Goal: Contribute content

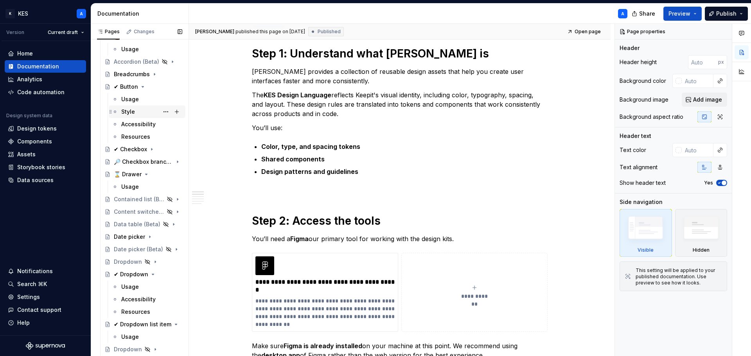
scroll to position [352, 0]
click at [131, 282] on div "Usage" at bounding box center [151, 286] width 61 height 11
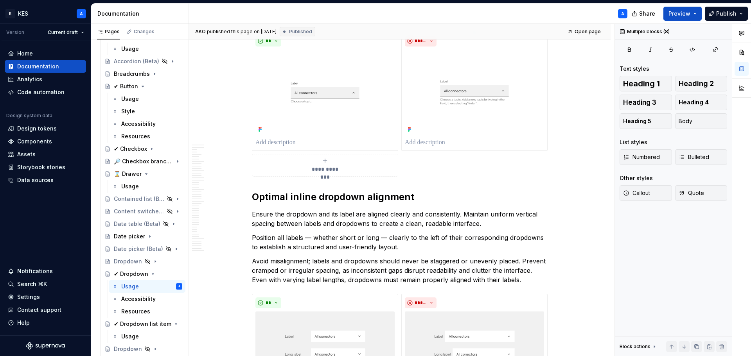
scroll to position [9013, 0]
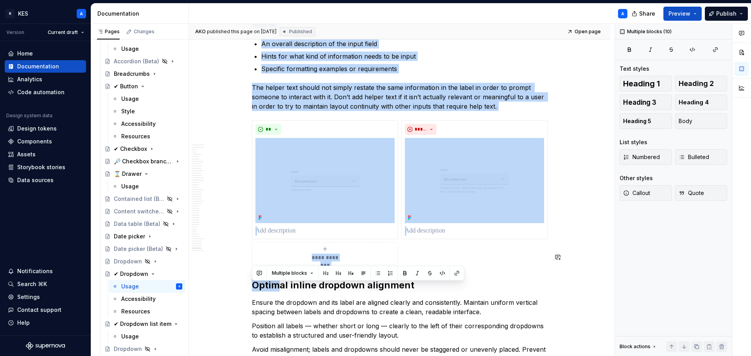
drag, startPoint x: 288, startPoint y: 132, endPoint x: 276, endPoint y: 248, distance: 117.2
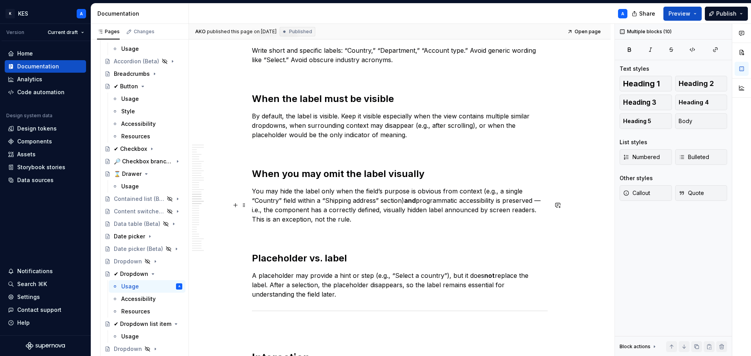
scroll to position [3848, 0]
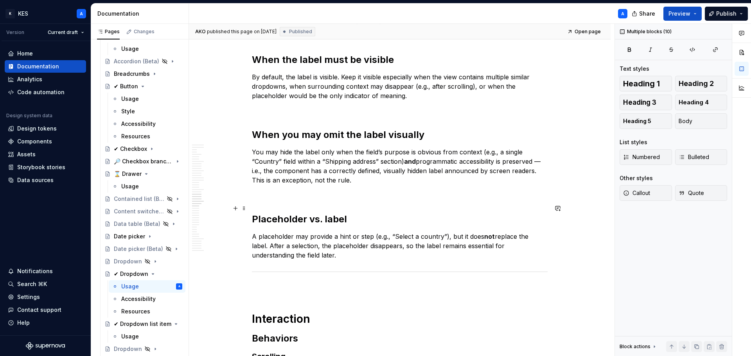
click at [327, 232] on p "A placeholder may provide a hint or step (e.g., “Select a country”), but it doe…" at bounding box center [400, 246] width 296 height 28
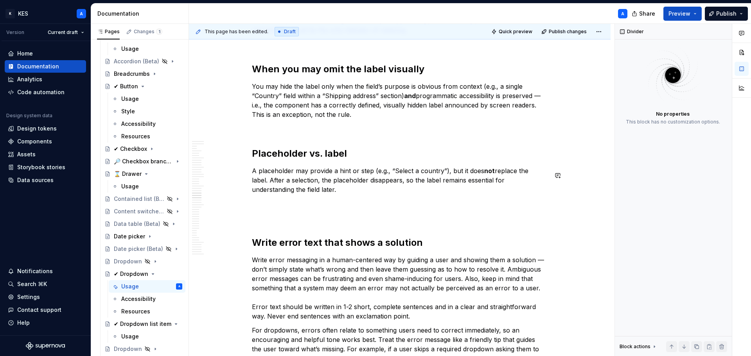
scroll to position [3965, 0]
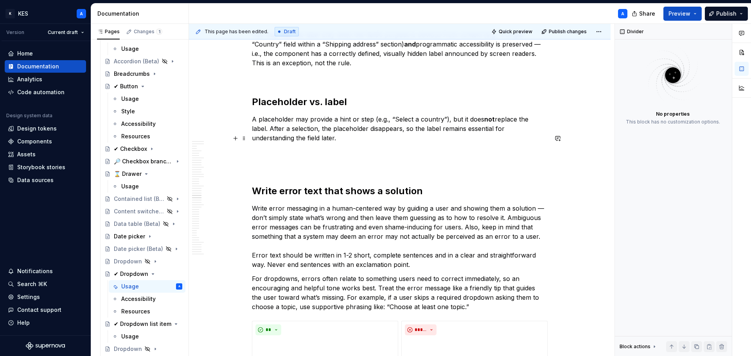
click at [281, 162] on p at bounding box center [400, 166] width 296 height 9
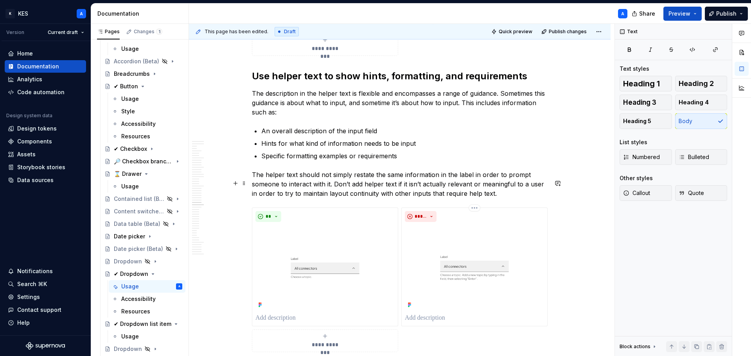
scroll to position [4435, 0]
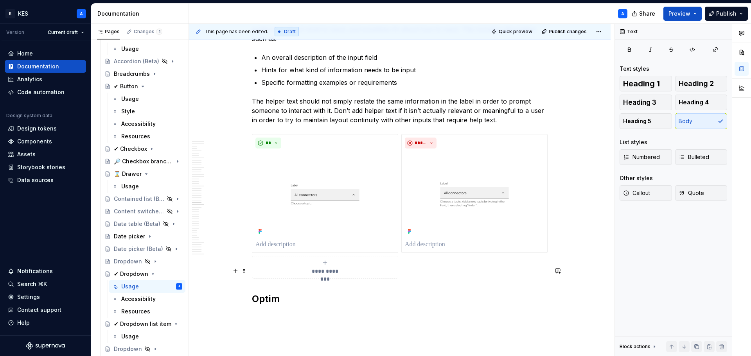
click at [270, 293] on h2 "Optim" at bounding box center [400, 299] width 296 height 13
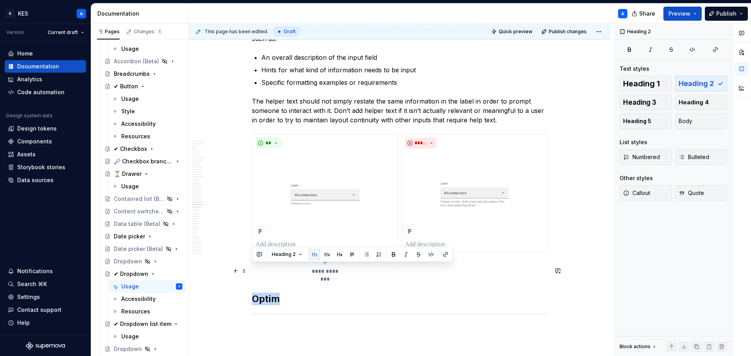
click at [270, 293] on h2 "Optim" at bounding box center [400, 299] width 296 height 13
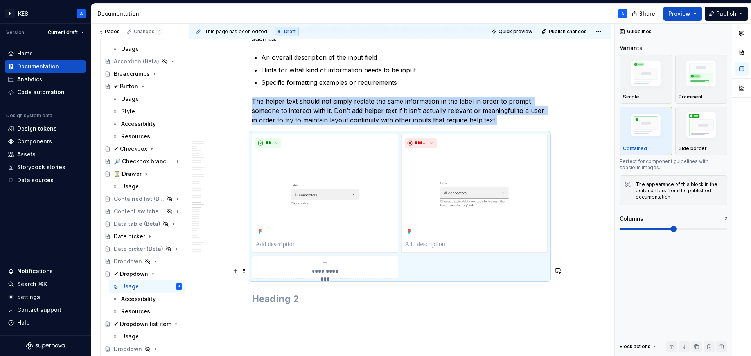
click at [281, 293] on h2 at bounding box center [400, 299] width 296 height 13
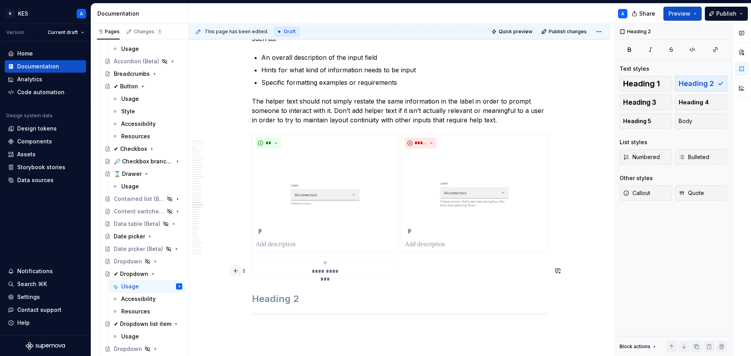
click at [237, 272] on button "button" at bounding box center [235, 271] width 11 height 11
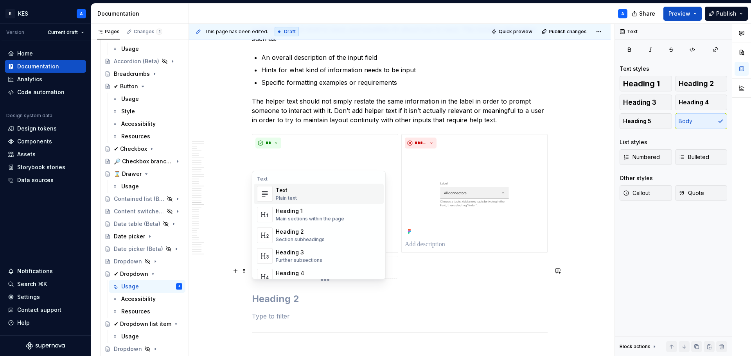
click at [289, 193] on div "Text" at bounding box center [286, 191] width 21 height 8
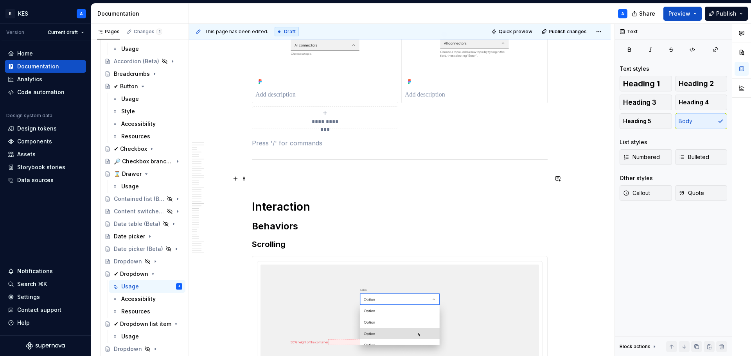
scroll to position [4591, 0]
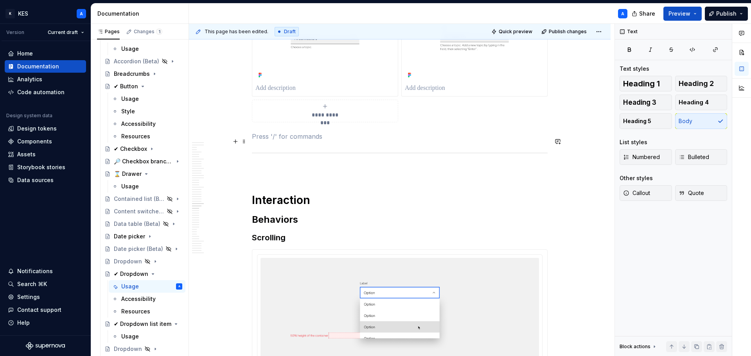
click at [288, 165] on p at bounding box center [400, 169] width 296 height 9
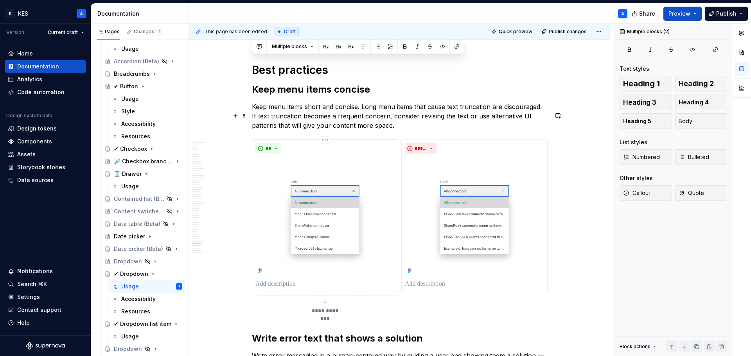
scroll to position [8972, 0]
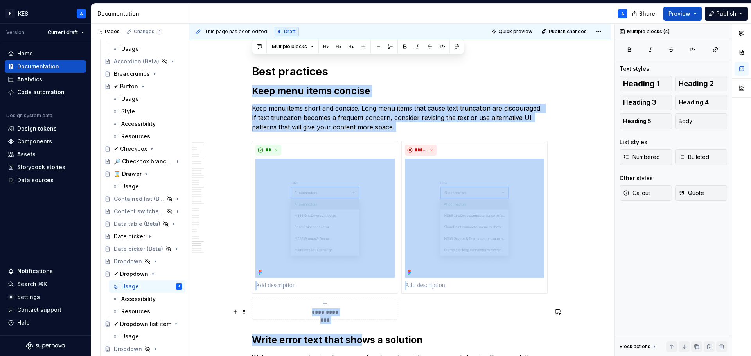
drag, startPoint x: 254, startPoint y: 59, endPoint x: 364, endPoint y: 309, distance: 273.0
copy div "**********"
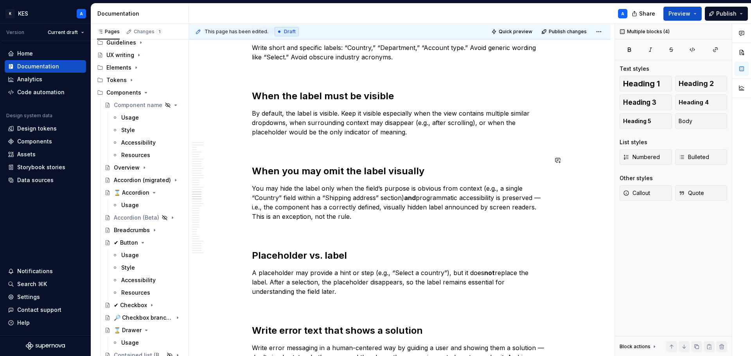
scroll to position [3890, 0]
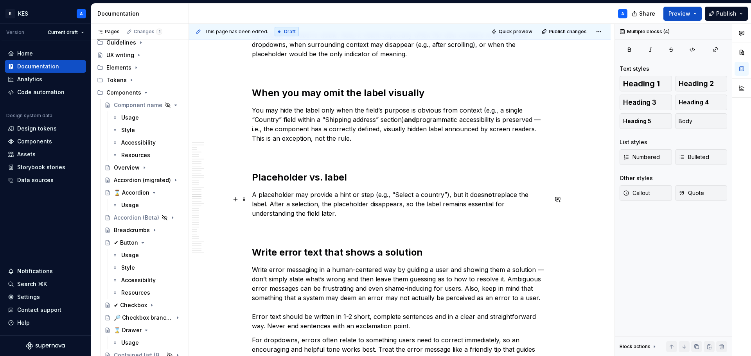
click at [298, 223] on p at bounding box center [400, 227] width 296 height 9
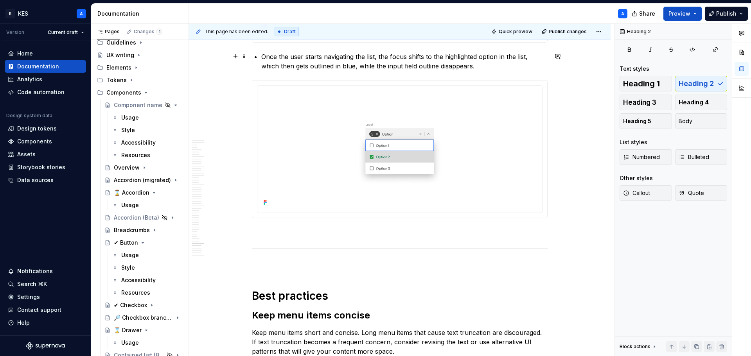
scroll to position [9133, 0]
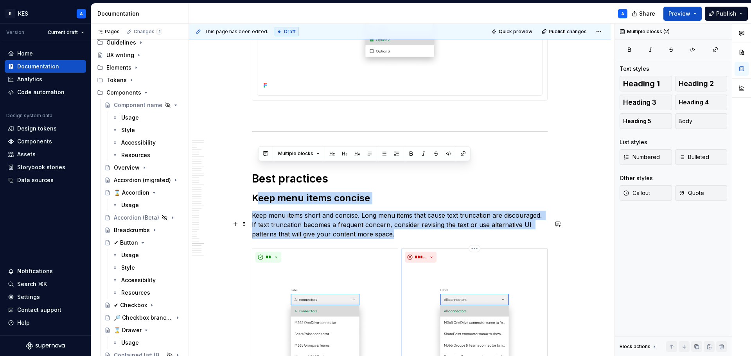
drag, startPoint x: 256, startPoint y: 169, endPoint x: 409, endPoint y: 278, distance: 187.7
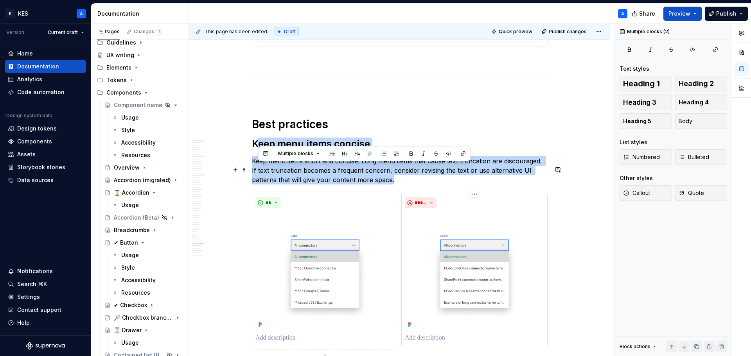
scroll to position [9211, 0]
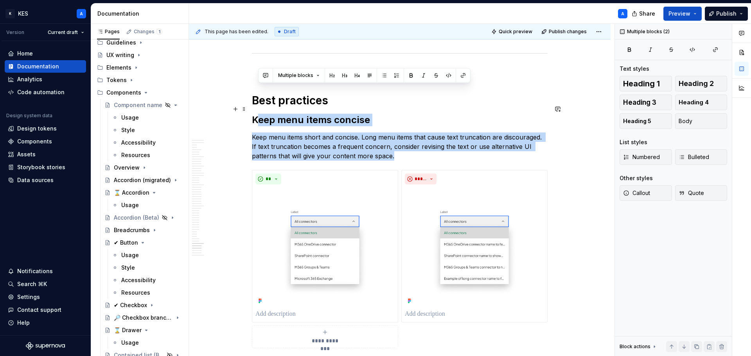
click at [353, 133] on p "Keep menu items short and concise. Long menu items that cause text truncation a…" at bounding box center [400, 147] width 296 height 28
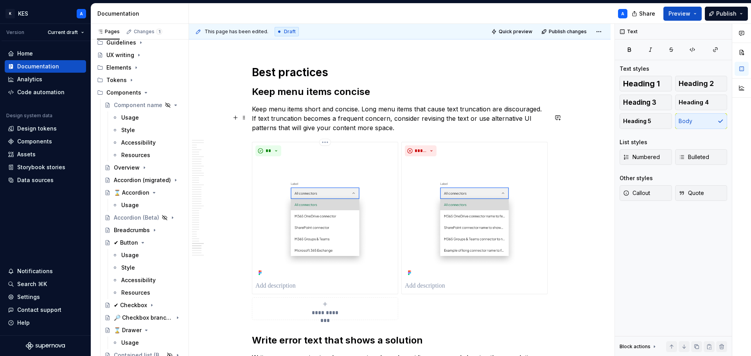
scroll to position [9250, 0]
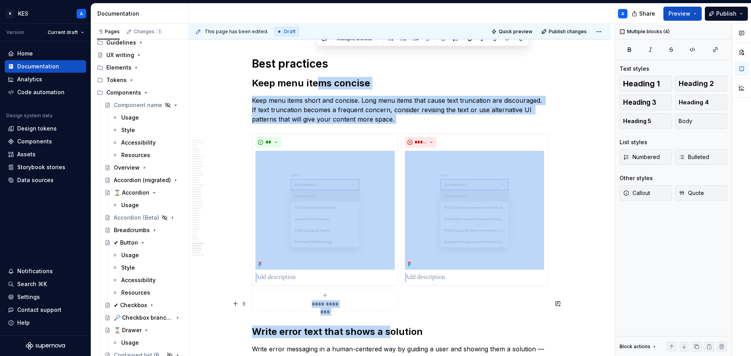
drag, startPoint x: 319, startPoint y: 58, endPoint x: 387, endPoint y: 306, distance: 257.4
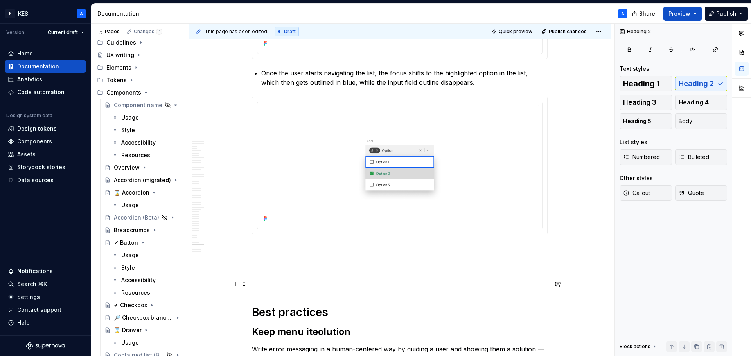
scroll to position [9195, 0]
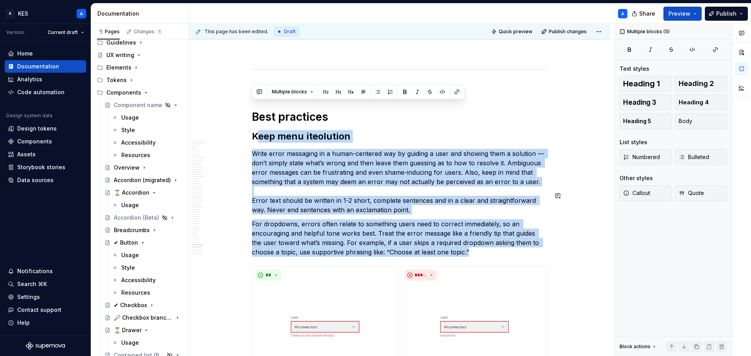
drag, startPoint x: 302, startPoint y: 145, endPoint x: 401, endPoint y: 236, distance: 134.3
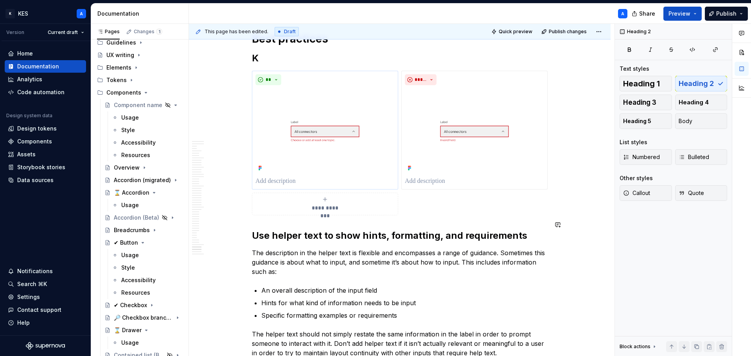
scroll to position [9234, 0]
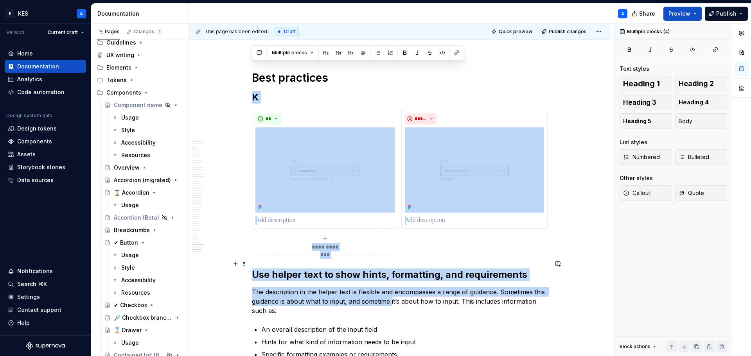
drag, startPoint x: 262, startPoint y: 81, endPoint x: 392, endPoint y: 269, distance: 229.2
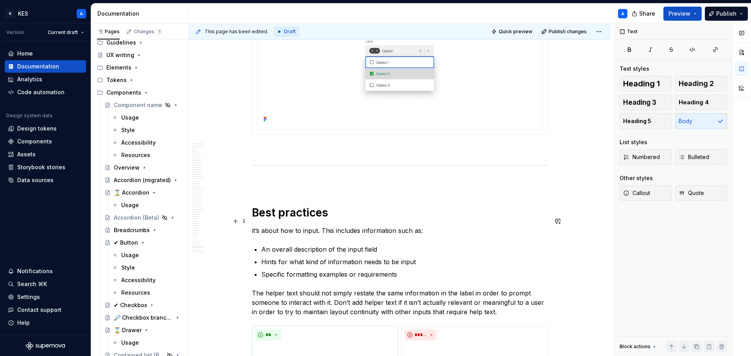
scroll to position [9175, 0]
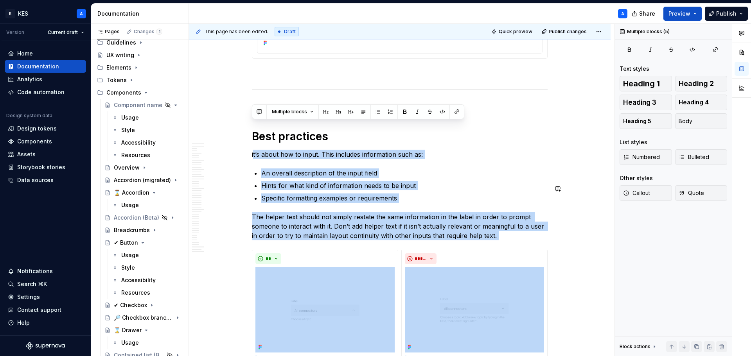
drag, startPoint x: 254, startPoint y: 125, endPoint x: 411, endPoint y: 212, distance: 179.5
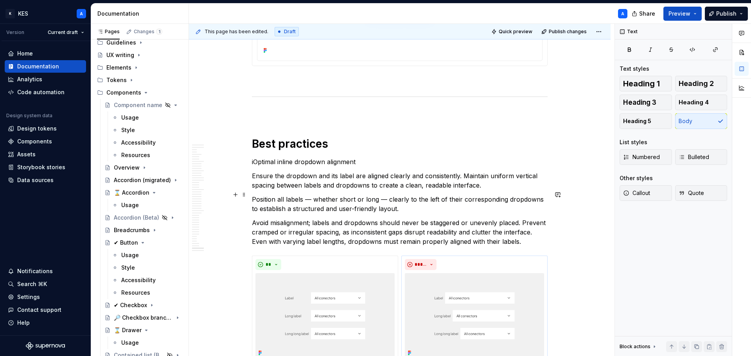
scroll to position [9233, 0]
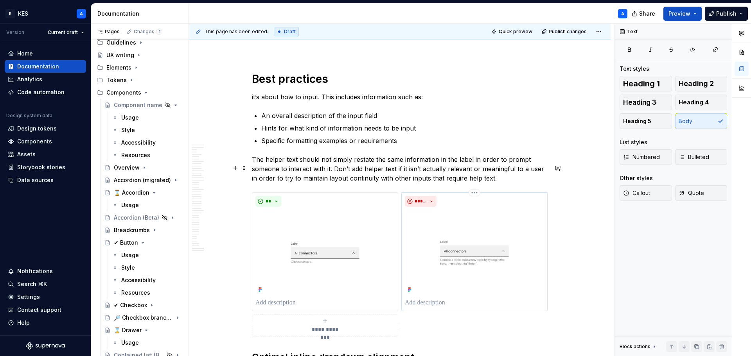
click at [413, 210] on img at bounding box center [474, 252] width 139 height 85
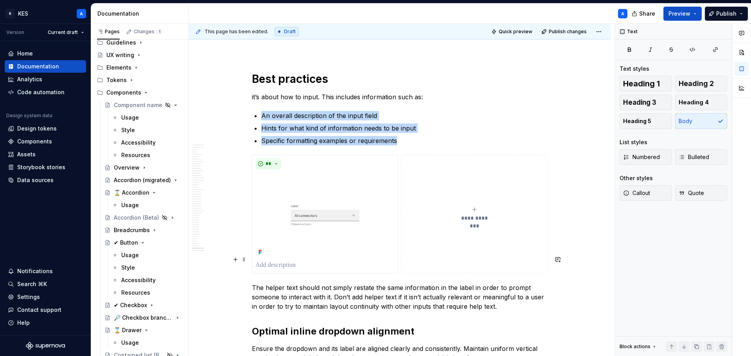
click at [463, 283] on p "The helper text should not simply restate the same information in the label in …" at bounding box center [400, 297] width 296 height 28
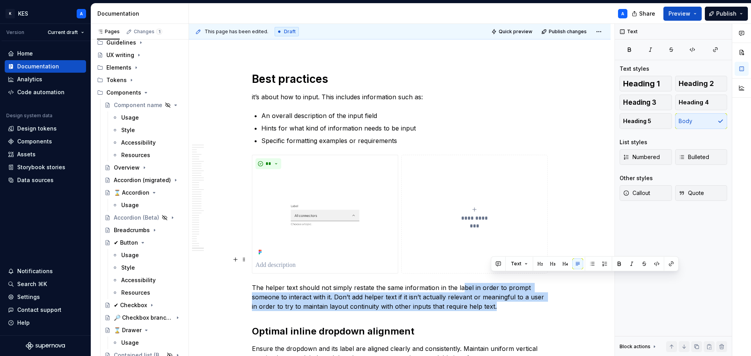
drag, startPoint x: 494, startPoint y: 276, endPoint x: 462, endPoint y: 254, distance: 39.1
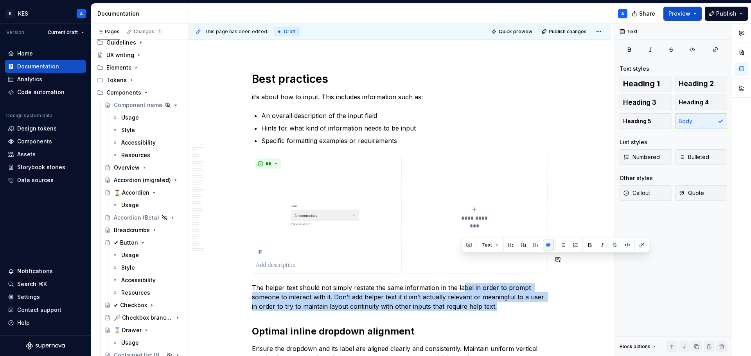
click at [461, 283] on p "The helper text should not simply restate the same information in the label in …" at bounding box center [400, 297] width 296 height 28
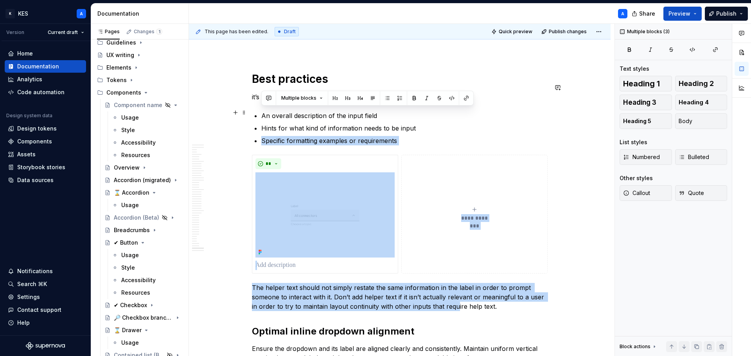
drag, startPoint x: 455, startPoint y: 283, endPoint x: 331, endPoint y: 105, distance: 216.1
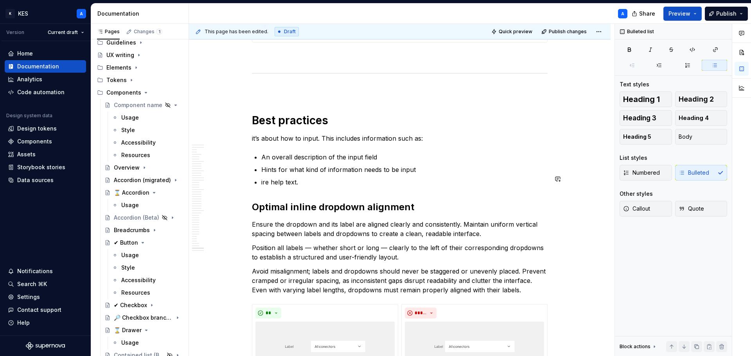
scroll to position [9155, 0]
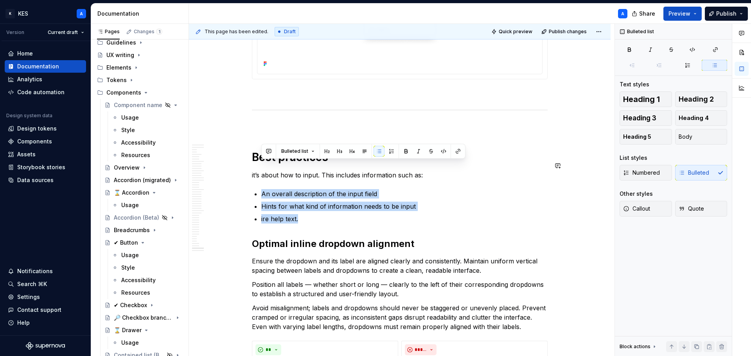
drag, startPoint x: 301, startPoint y: 194, endPoint x: 267, endPoint y: 154, distance: 52.2
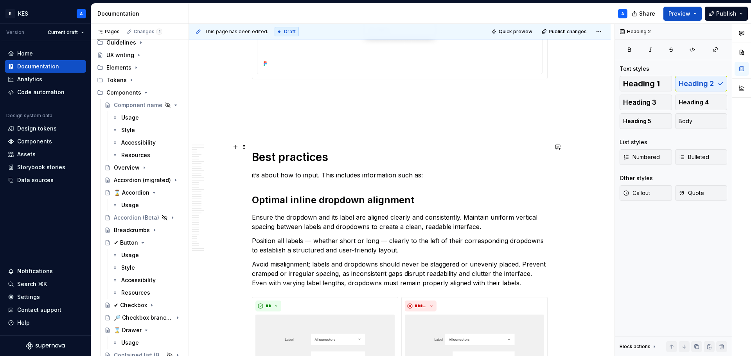
click at [297, 171] on p "it’s about how to input. This includes information such as:" at bounding box center [400, 175] width 296 height 9
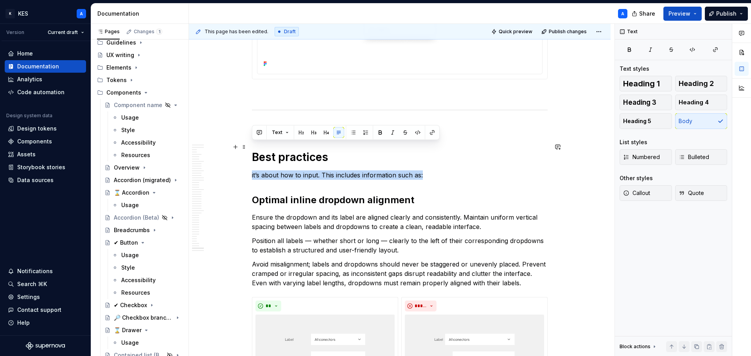
click at [297, 171] on p "it’s about how to input. This includes information such as:" at bounding box center [400, 175] width 296 height 9
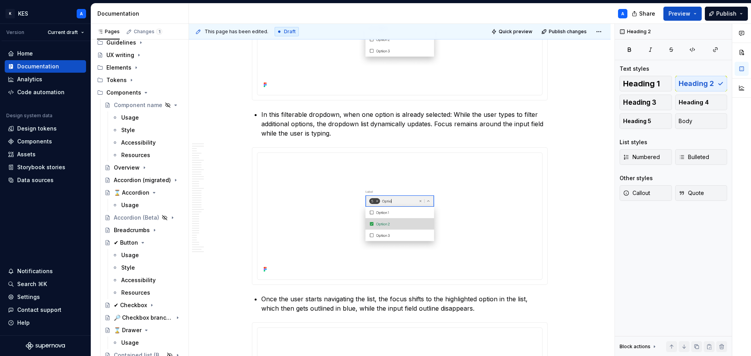
scroll to position [8763, 0]
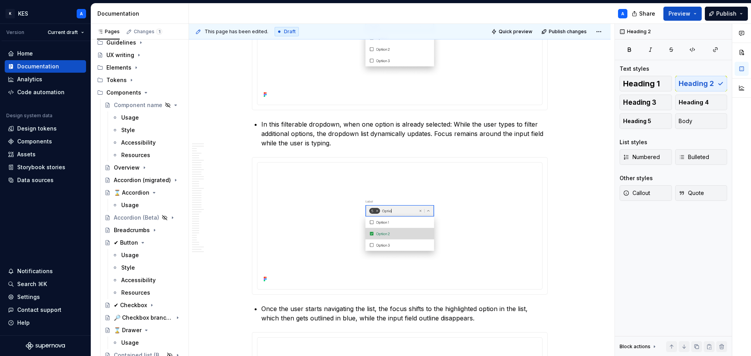
type textarea "*"
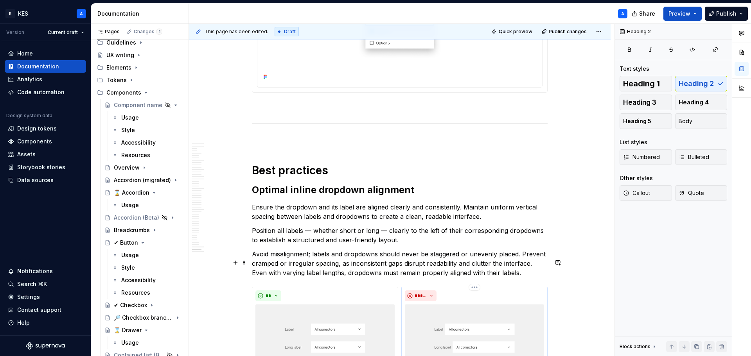
scroll to position [9194, 0]
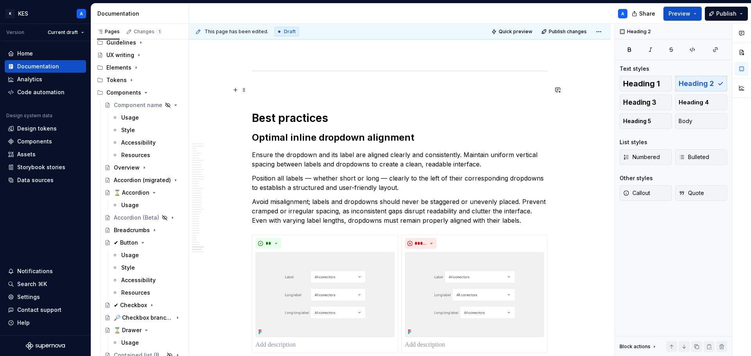
click at [261, 111] on h1 "Best practices" at bounding box center [400, 118] width 296 height 14
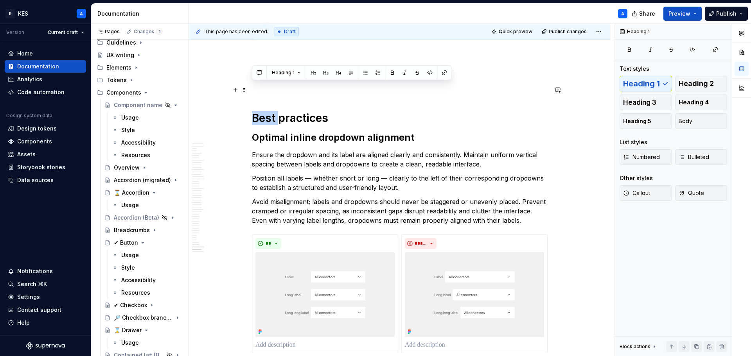
click at [261, 111] on h1 "Best practices" at bounding box center [400, 118] width 296 height 14
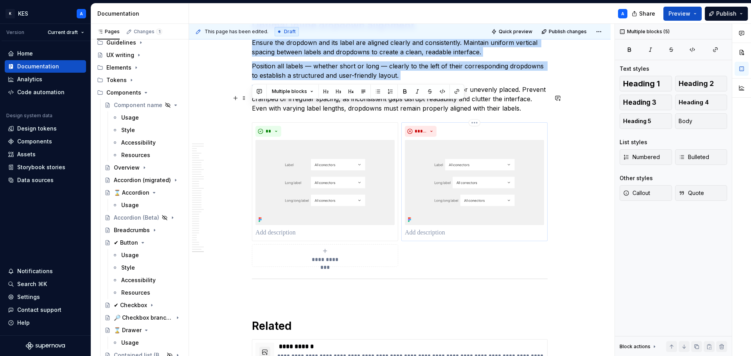
scroll to position [9270, 0]
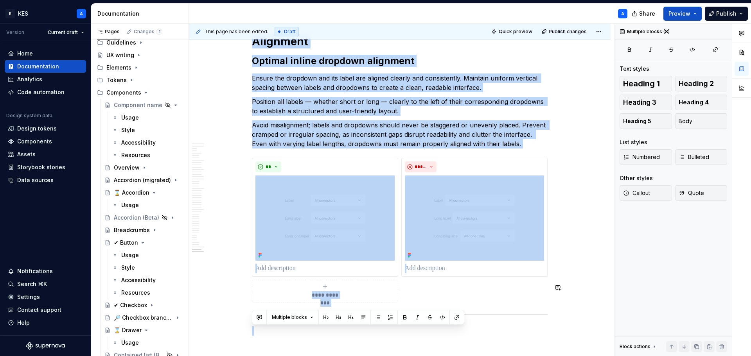
drag, startPoint x: 254, startPoint y: 91, endPoint x: 415, endPoint y: 290, distance: 256.3
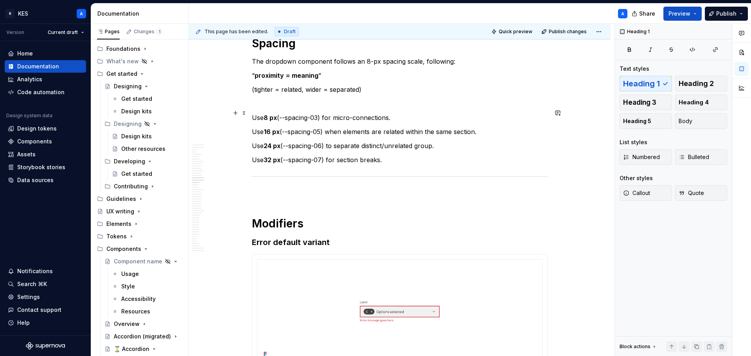
scroll to position [2918, 0]
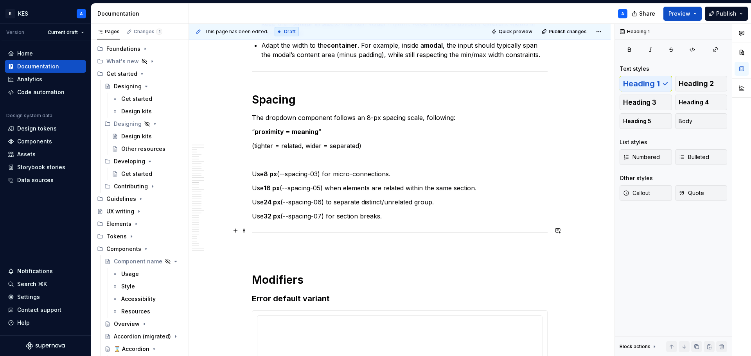
click at [295, 245] on p at bounding box center [400, 249] width 296 height 9
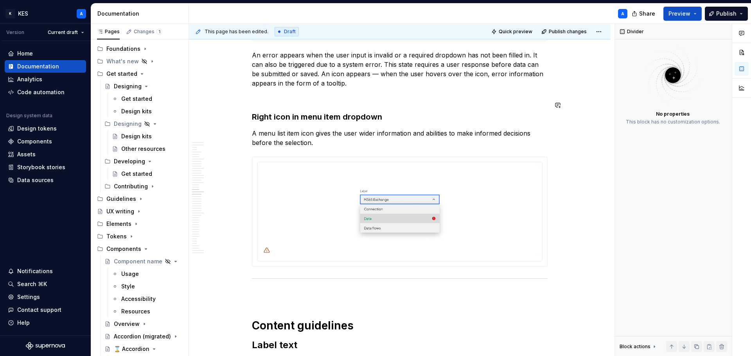
scroll to position [3975, 0]
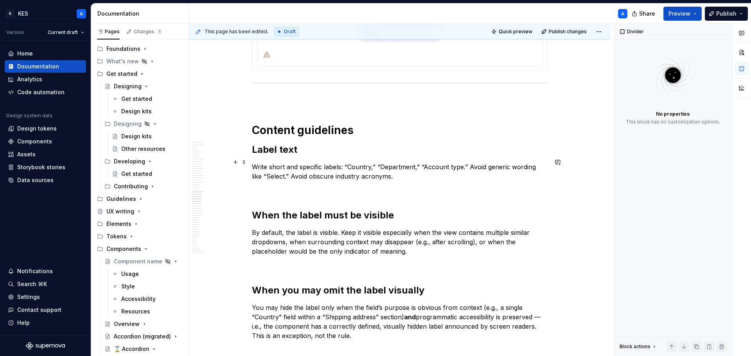
click at [311, 186] on p at bounding box center [400, 190] width 296 height 9
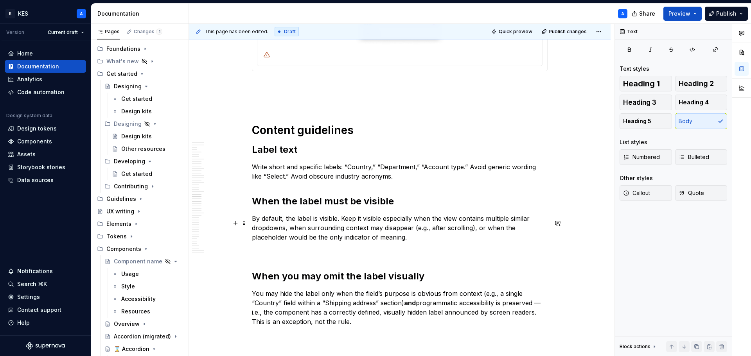
click at [293, 247] on p at bounding box center [400, 251] width 296 height 9
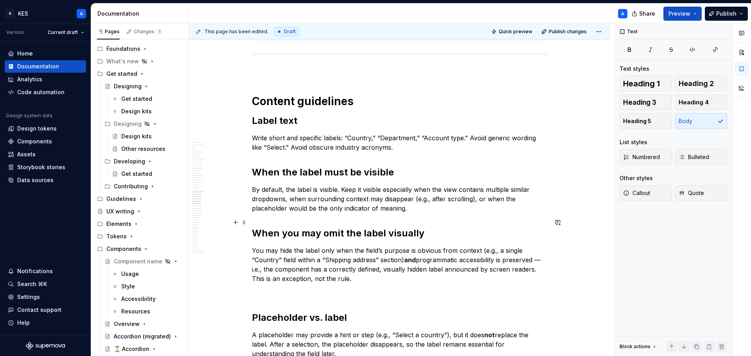
scroll to position [4014, 0]
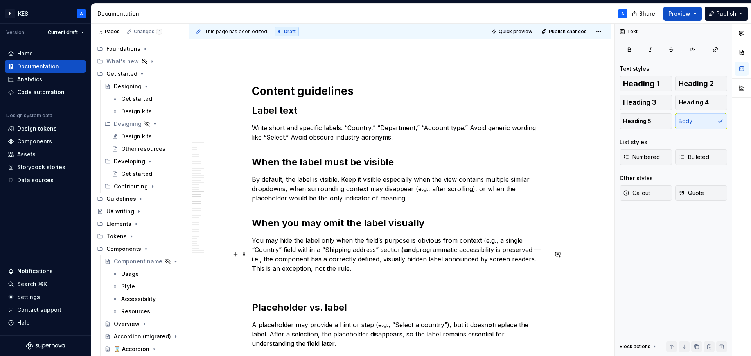
click at [271, 278] on p at bounding box center [400, 282] width 296 height 9
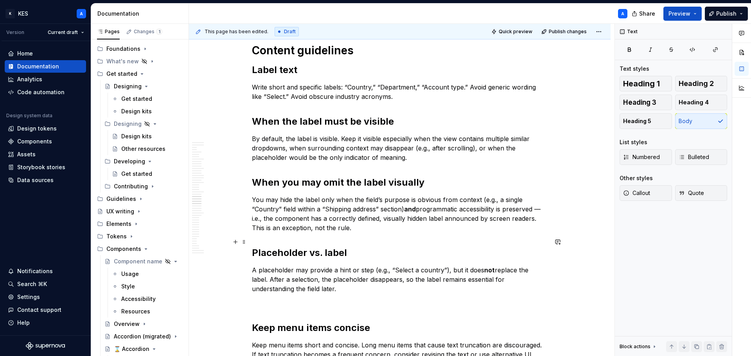
scroll to position [4092, 0]
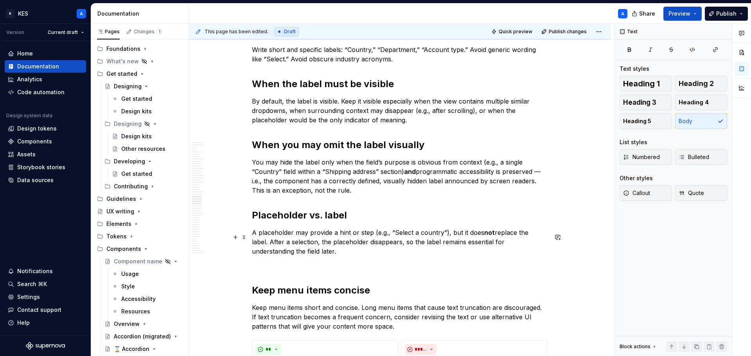
click at [277, 261] on p at bounding box center [400, 265] width 296 height 9
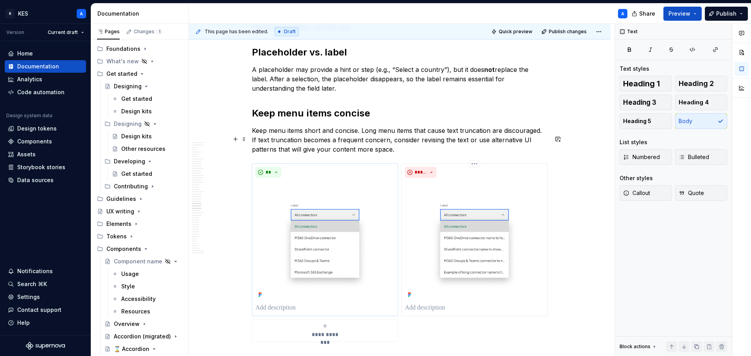
scroll to position [4327, 0]
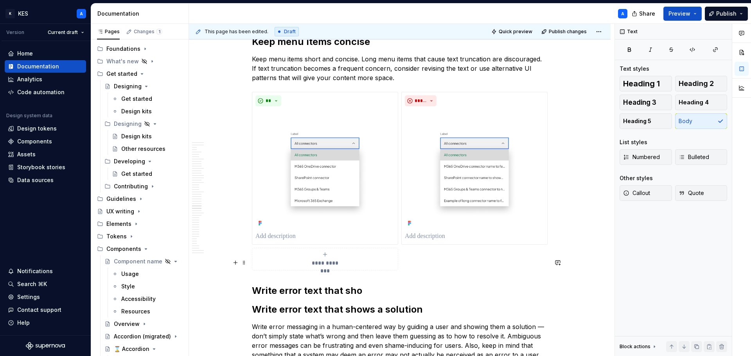
click at [323, 285] on h2 "Write error text that sho" at bounding box center [400, 291] width 296 height 13
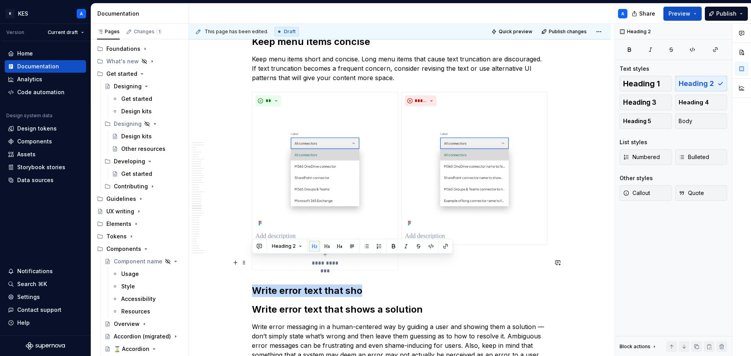
click at [323, 285] on h2 "Write error text that sho" at bounding box center [400, 291] width 296 height 13
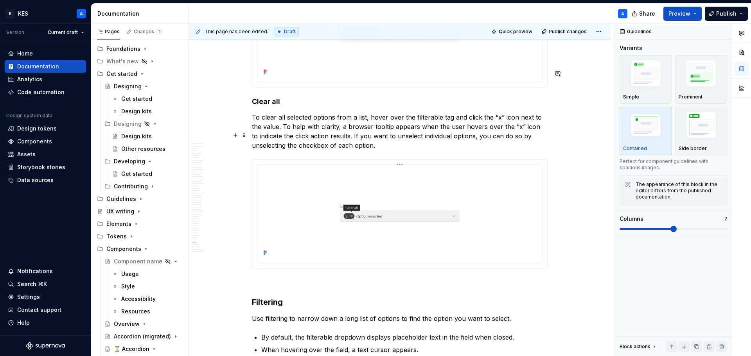
scroll to position [7653, 0]
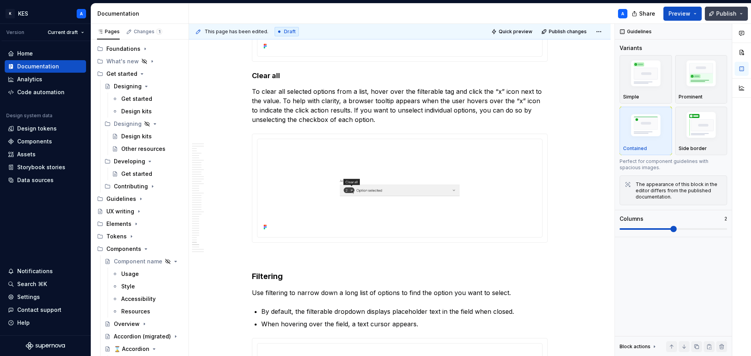
click at [718, 11] on span "Publish" at bounding box center [726, 14] width 20 height 8
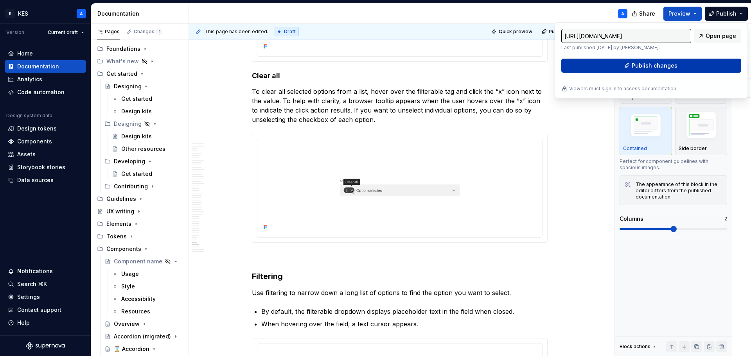
click at [658, 67] on span "Publish changes" at bounding box center [655, 66] width 46 height 8
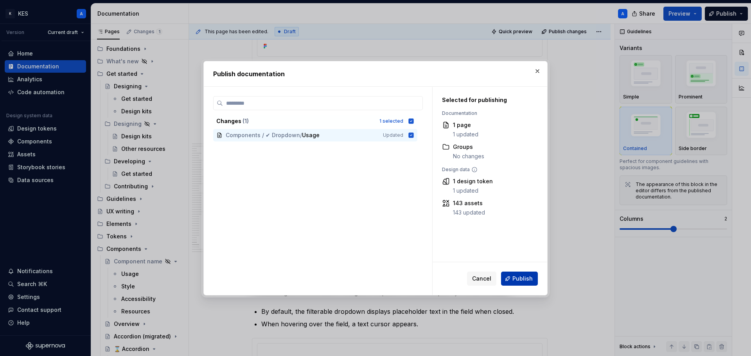
click at [515, 273] on button "Publish" at bounding box center [519, 279] width 37 height 14
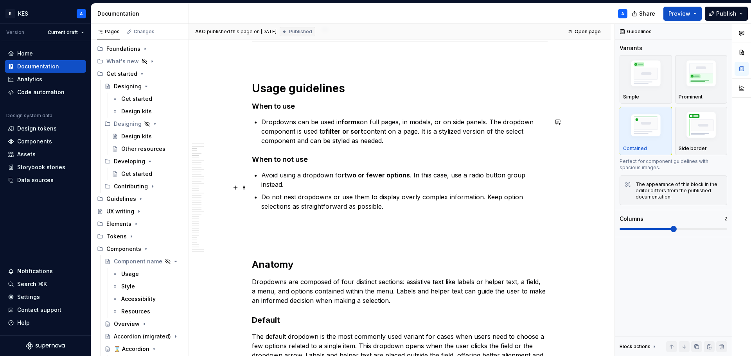
scroll to position [409, 0]
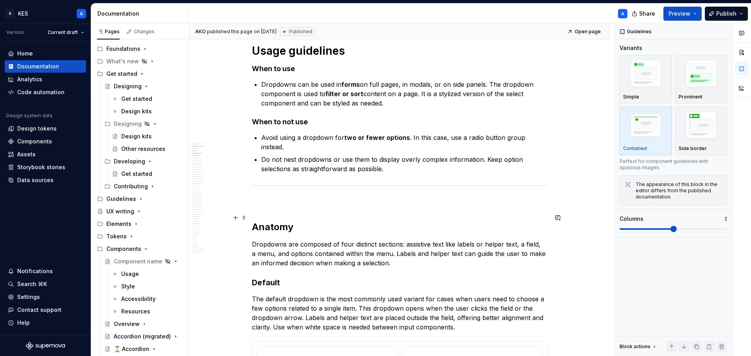
click at [273, 221] on h2 "Anatomy" at bounding box center [400, 227] width 296 height 13
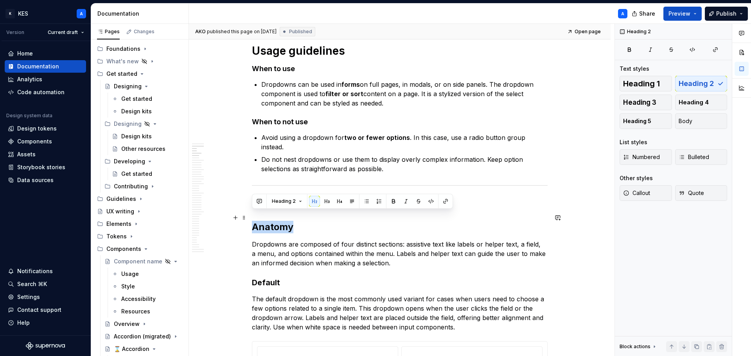
click at [273, 221] on h2 "Anatomy" at bounding box center [400, 227] width 296 height 13
click at [289, 201] on span "Heading 2" at bounding box center [284, 201] width 24 height 6
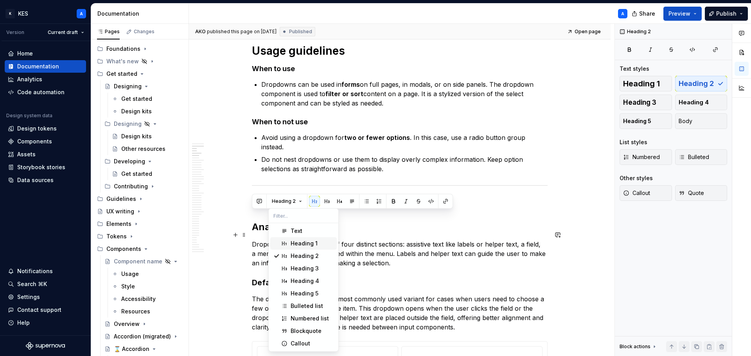
click at [301, 240] on div "Heading 1" at bounding box center [304, 244] width 27 height 8
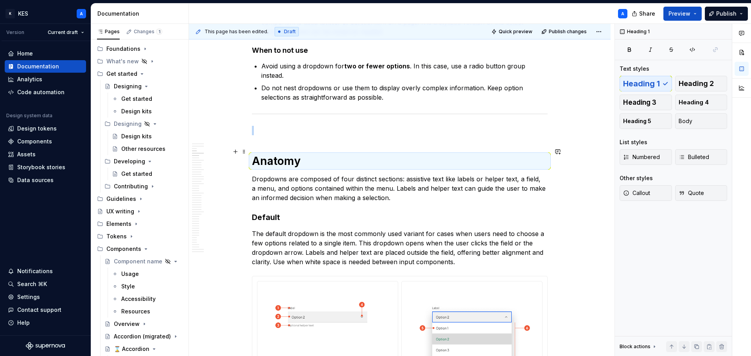
scroll to position [488, 0]
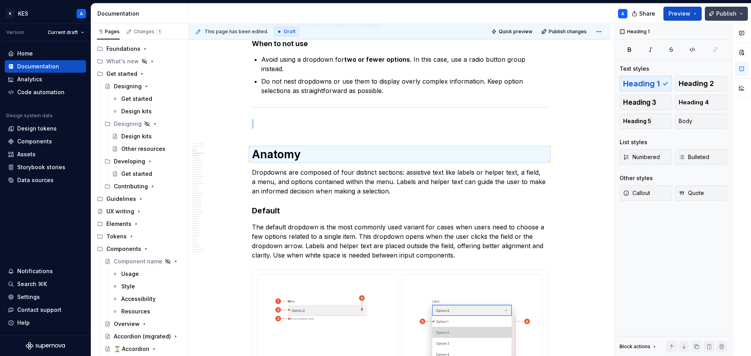
click at [729, 16] on span "Publish" at bounding box center [726, 14] width 20 height 8
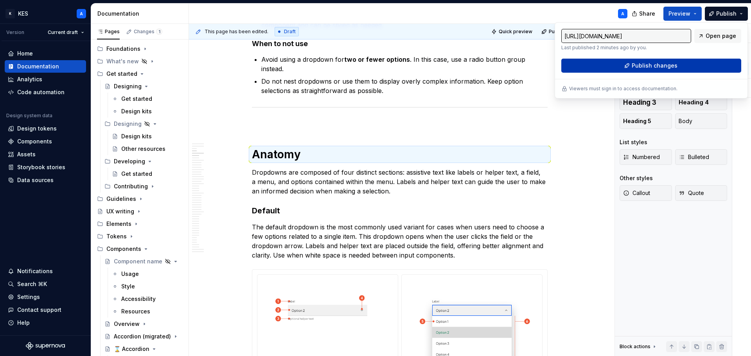
click at [683, 63] on button "Publish changes" at bounding box center [652, 66] width 180 height 14
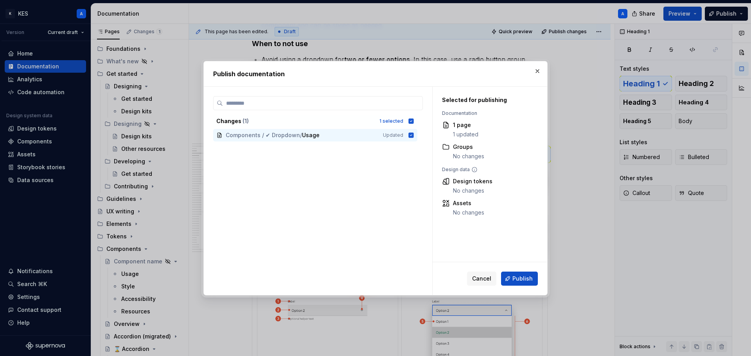
click at [535, 280] on button "Publish" at bounding box center [519, 279] width 37 height 14
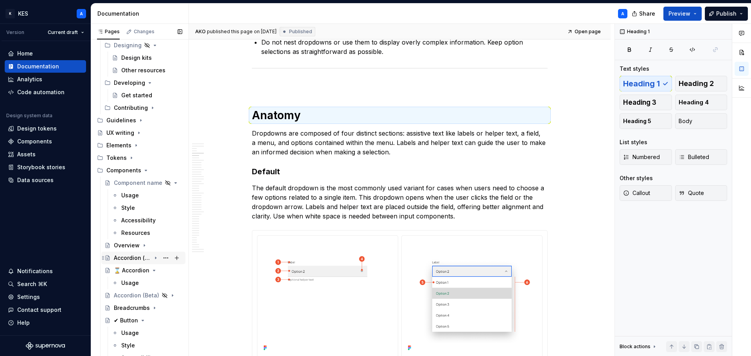
scroll to position [117, 0]
click at [143, 171] on icon "Page tree" at bounding box center [146, 171] width 6 height 6
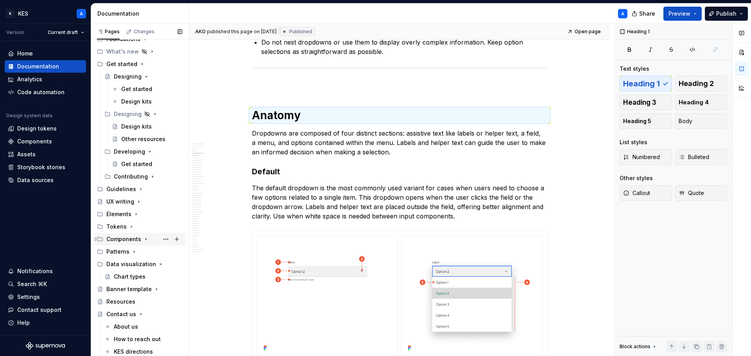
scroll to position [49, 0]
click at [139, 63] on icon "Page tree" at bounding box center [142, 64] width 6 height 6
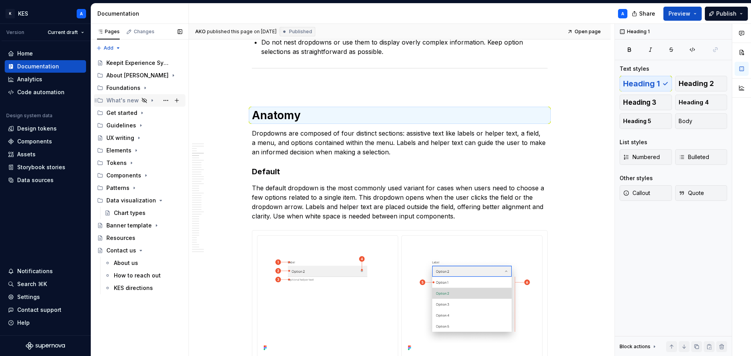
scroll to position [0, 0]
click at [143, 177] on icon "Page tree" at bounding box center [146, 176] width 6 height 6
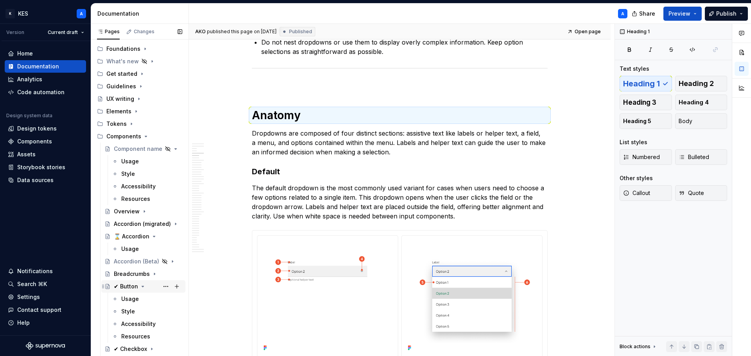
scroll to position [117, 0]
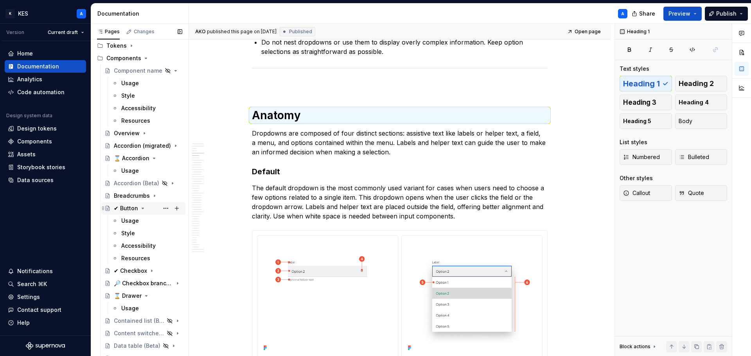
click at [142, 208] on icon "Page tree" at bounding box center [143, 208] width 6 height 6
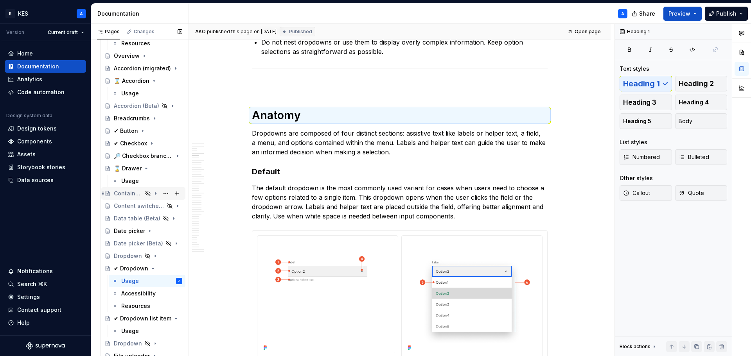
scroll to position [196, 0]
click at [149, 143] on icon "Page tree" at bounding box center [152, 143] width 6 height 6
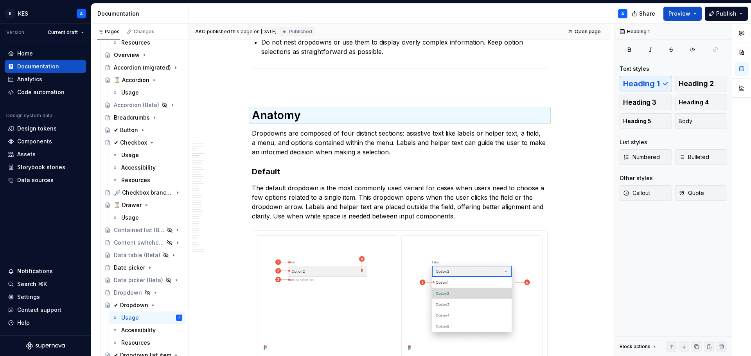
click at [137, 153] on div "Usage" at bounding box center [130, 155] width 18 height 8
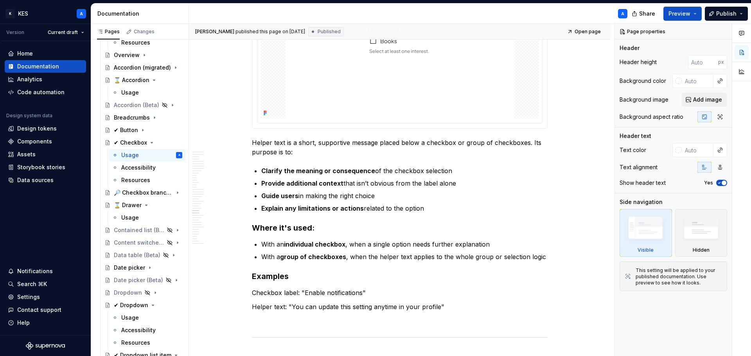
scroll to position [5580, 0]
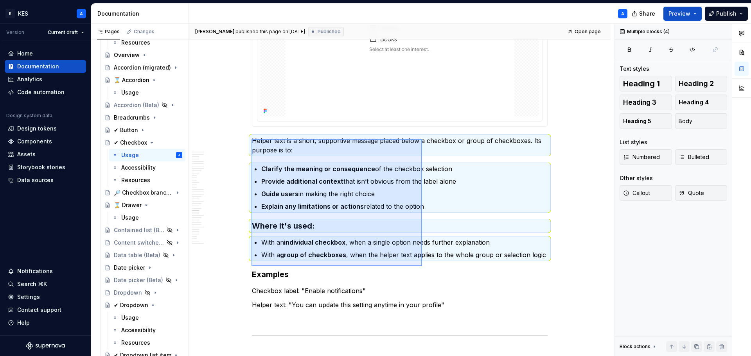
drag, startPoint x: 252, startPoint y: 139, endPoint x: 422, endPoint y: 266, distance: 212.8
click at [422, 266] on div "[PERSON_NAME] published this page on [DATE] Published Open page ✔ Checkbox Chec…" at bounding box center [402, 190] width 426 height 333
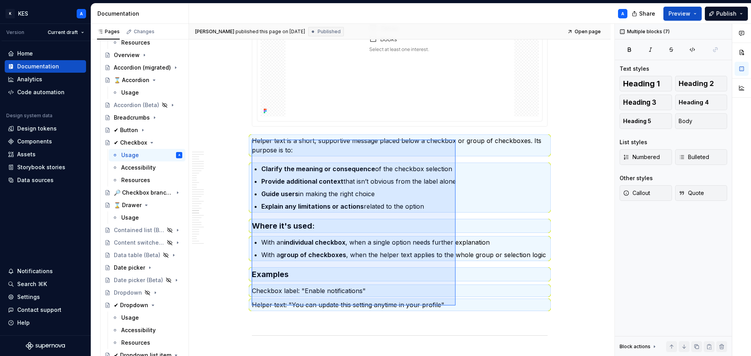
drag, startPoint x: 252, startPoint y: 140, endPoint x: 456, endPoint y: 307, distance: 264.1
click at [456, 307] on div "[PERSON_NAME] published this page on [DATE] Published Open page ✔ Checkbox Chec…" at bounding box center [402, 190] width 426 height 333
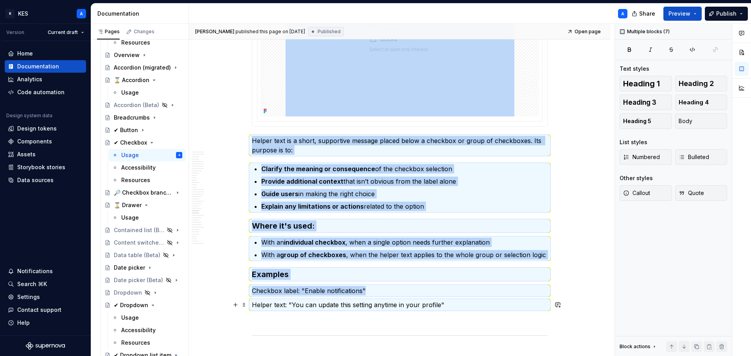
copy div "Helper text is a short, supportive message placed below a checkbox or group of …"
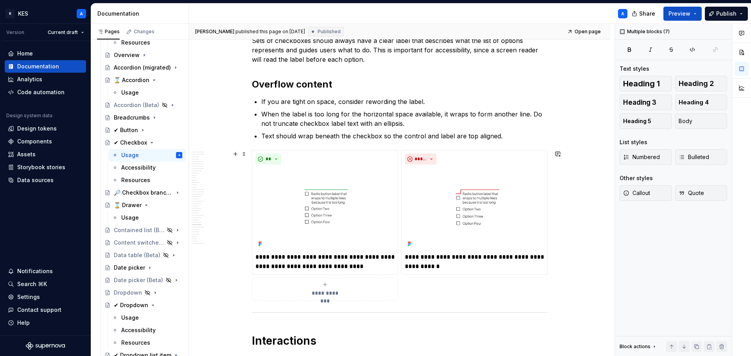
scroll to position [6676, 0]
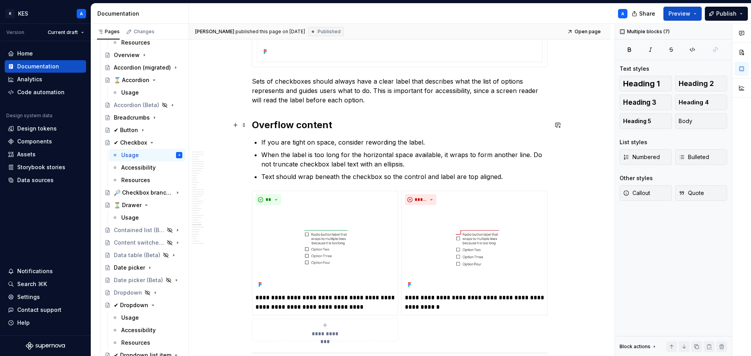
click at [254, 128] on h2 "Overflow content" at bounding box center [400, 125] width 296 height 13
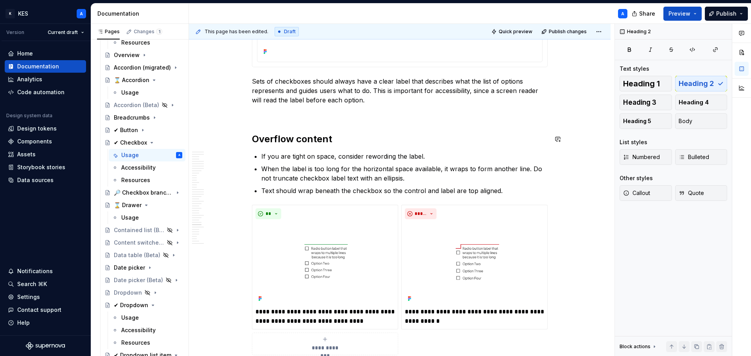
type textarea "*"
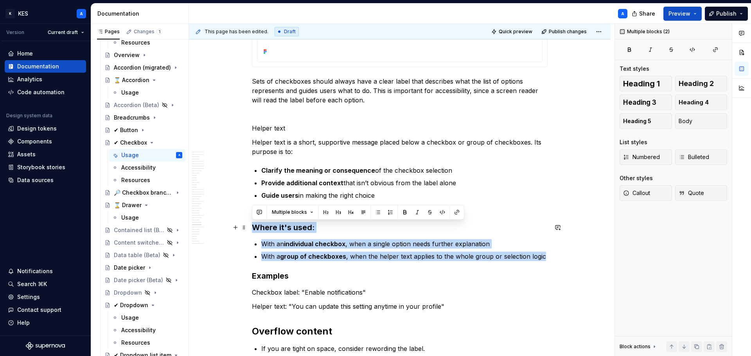
drag, startPoint x: 545, startPoint y: 255, endPoint x: 254, endPoint y: 226, distance: 292.9
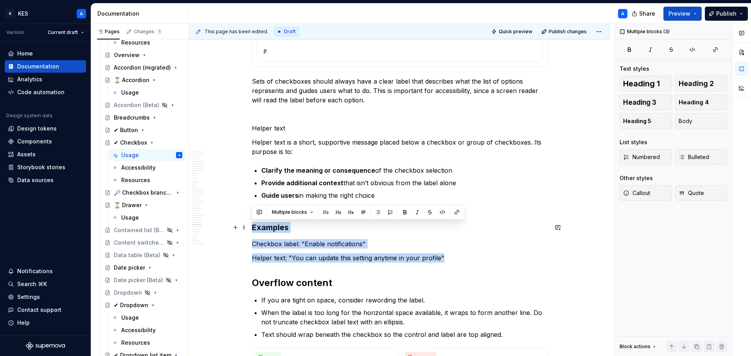
drag, startPoint x: 431, startPoint y: 255, endPoint x: 248, endPoint y: 222, distance: 186.1
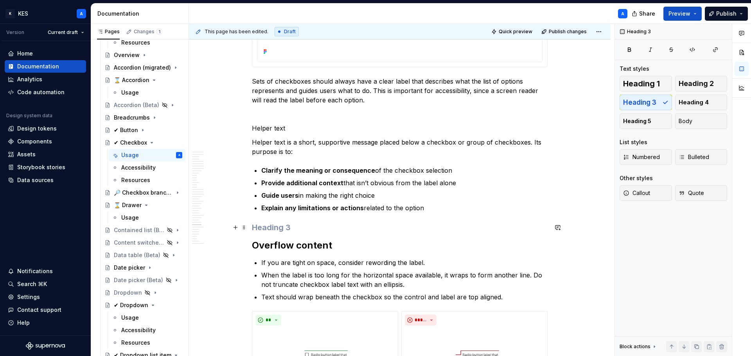
click at [273, 224] on h3 at bounding box center [400, 227] width 296 height 11
click at [261, 228] on h3 at bounding box center [400, 227] width 296 height 11
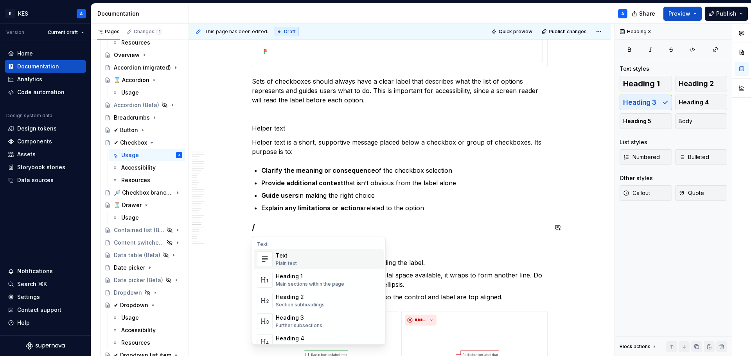
click at [288, 255] on div "Text" at bounding box center [286, 256] width 21 height 8
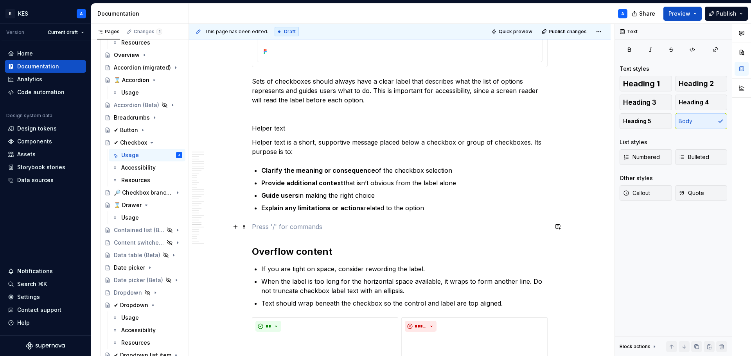
click at [390, 229] on p at bounding box center [400, 226] width 296 height 9
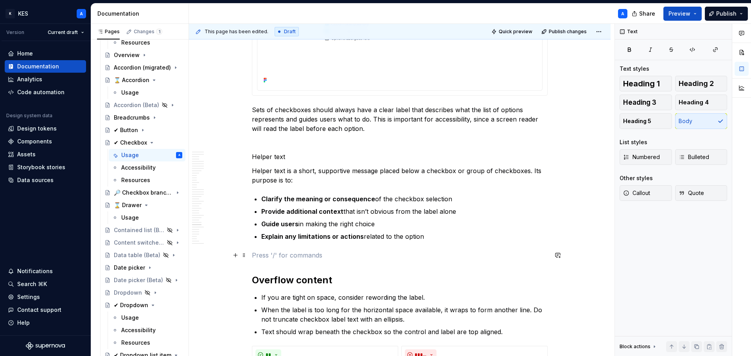
scroll to position [6637, 0]
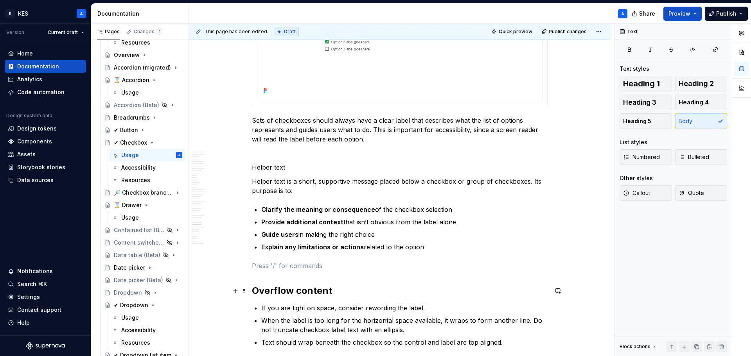
click at [287, 290] on h2 "Overflow content" at bounding box center [400, 291] width 296 height 13
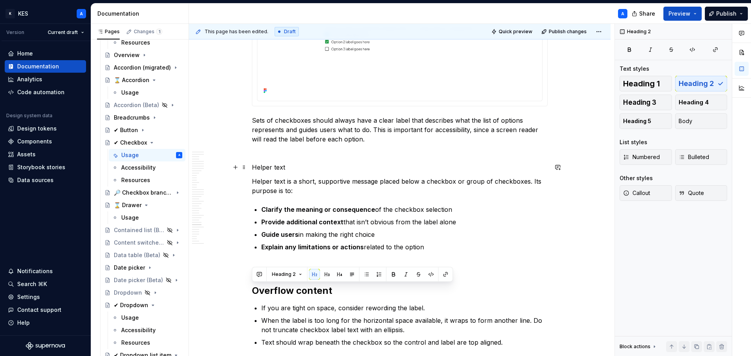
click at [274, 169] on p "Helper text" at bounding box center [400, 167] width 296 height 9
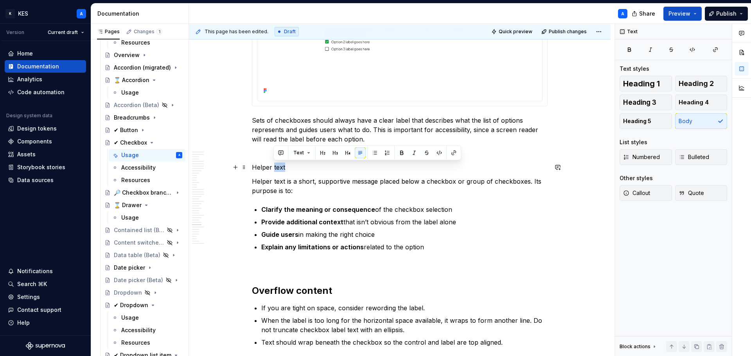
click at [274, 169] on p "Helper text" at bounding box center [400, 167] width 296 height 9
drag, startPoint x: 287, startPoint y: 151, endPoint x: 297, endPoint y: 152, distance: 9.8
click at [297, 152] on div "Text" at bounding box center [346, 153] width 184 height 11
click at [297, 152] on button "button" at bounding box center [301, 153] width 11 height 11
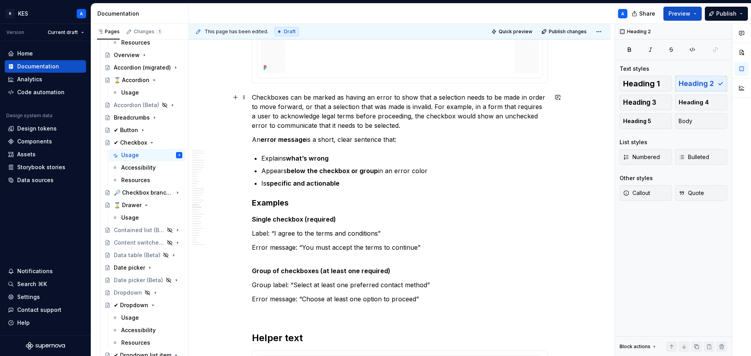
scroll to position [5150, 0]
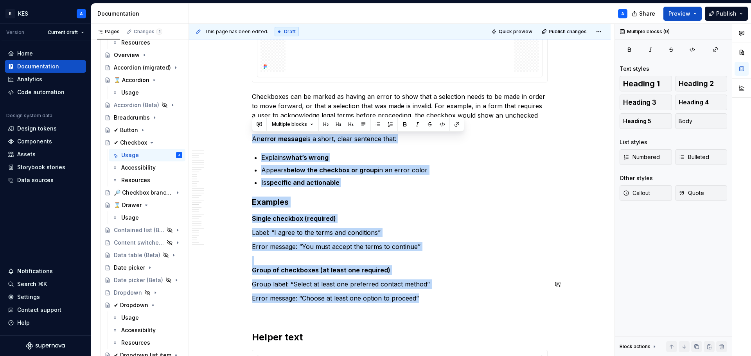
drag, startPoint x: 252, startPoint y: 139, endPoint x: 427, endPoint y: 293, distance: 233.2
copy div "An error message is a short, clear sentence that: Explains what’s wrong Appears…"
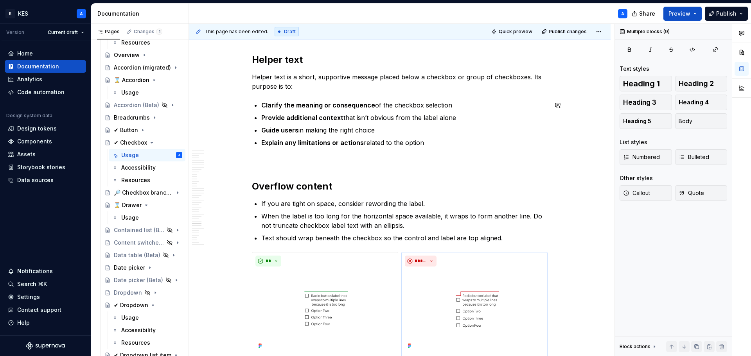
scroll to position [6793, 0]
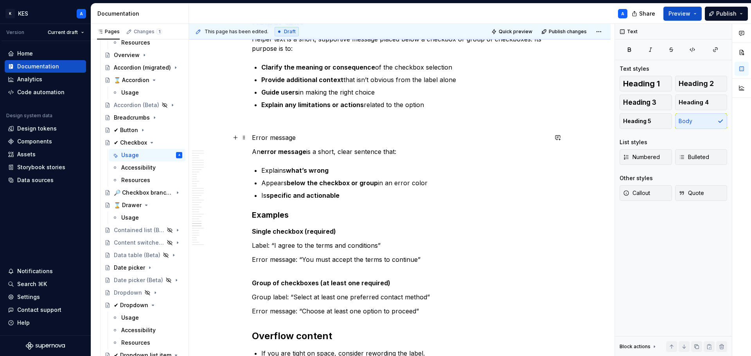
click at [283, 139] on p "Error message" at bounding box center [400, 137] width 296 height 9
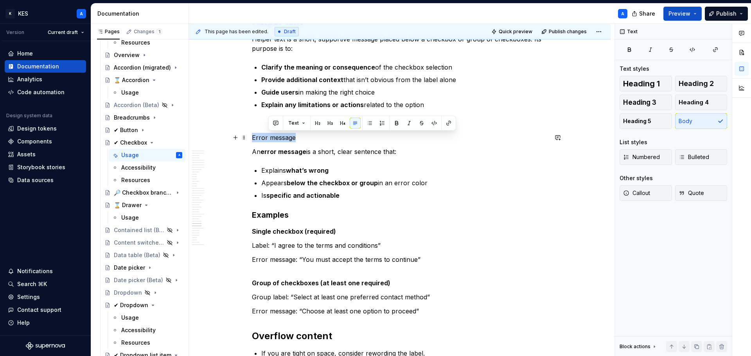
click at [283, 139] on p "Error message" at bounding box center [400, 137] width 296 height 9
click at [290, 123] on button "Text" at bounding box center [280, 123] width 24 height 11
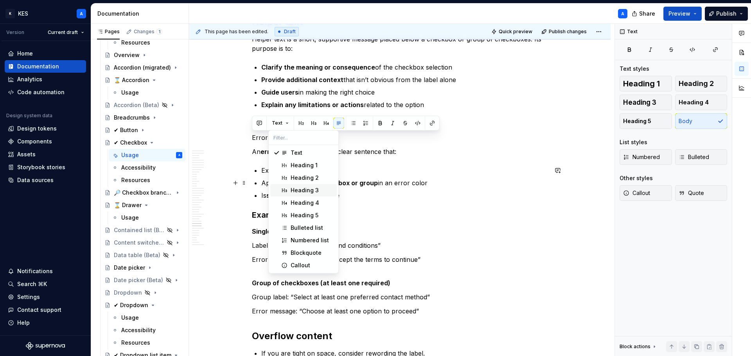
click at [308, 186] on span "Heading 3" at bounding box center [303, 190] width 67 height 13
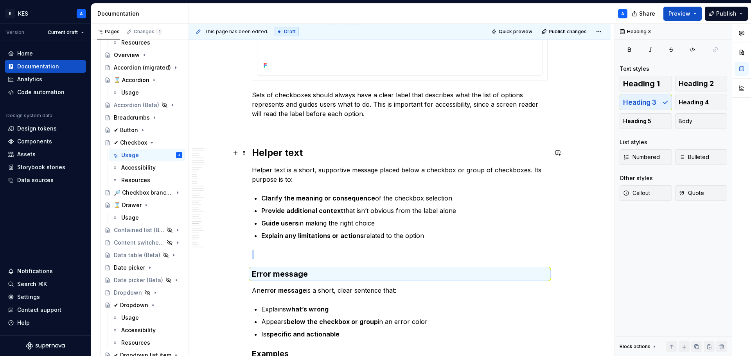
scroll to position [6754, 0]
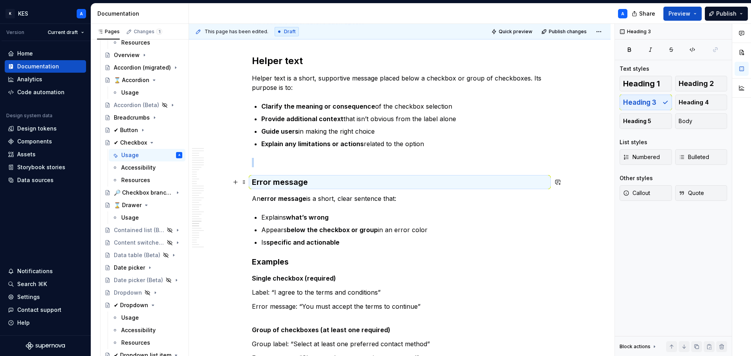
click at [304, 185] on h3 "Error message" at bounding box center [400, 182] width 296 height 11
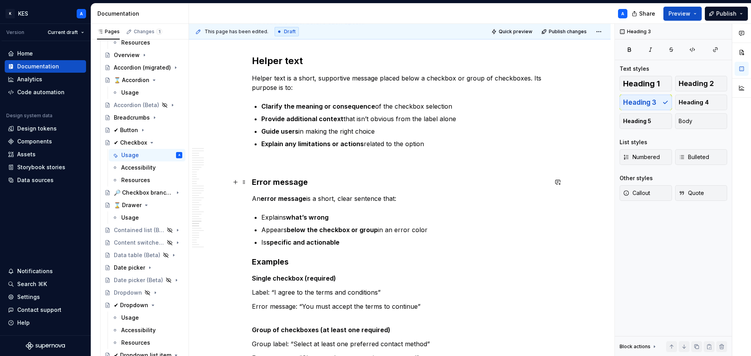
click at [293, 185] on h3 "Error message" at bounding box center [400, 182] width 296 height 11
click at [278, 184] on h3 "Error message" at bounding box center [400, 182] width 296 height 11
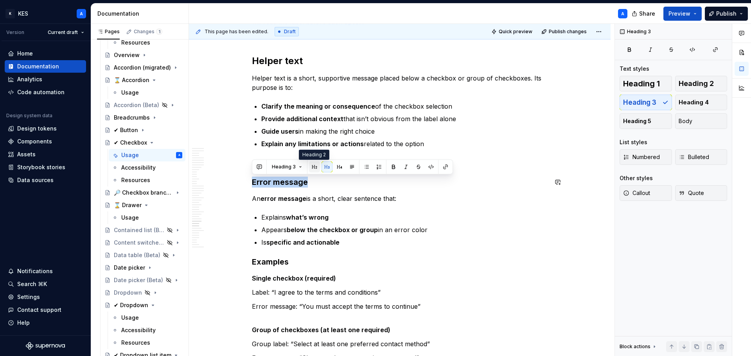
click at [311, 170] on button "button" at bounding box center [314, 167] width 11 height 11
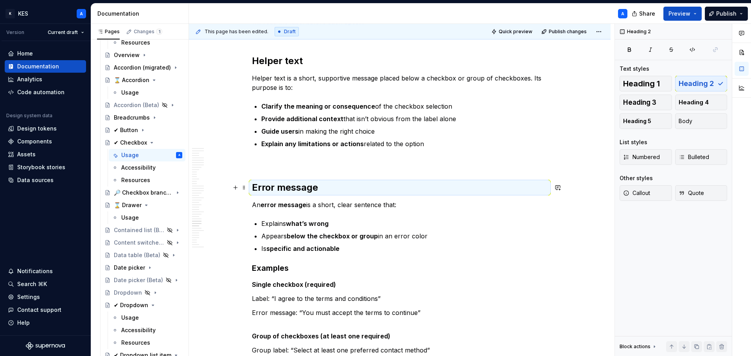
click at [307, 188] on h2 "Error message" at bounding box center [400, 188] width 296 height 13
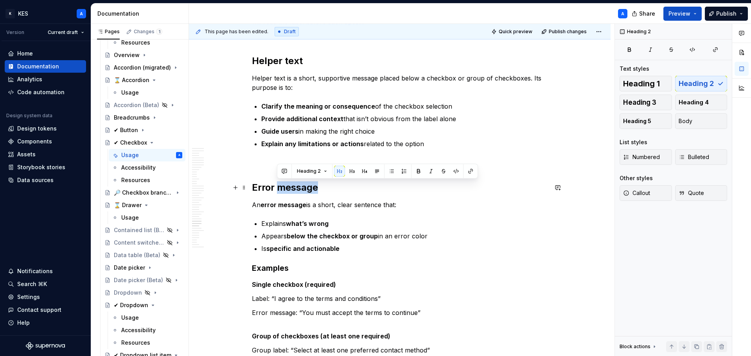
click at [307, 188] on h2 "Error message" at bounding box center [400, 188] width 296 height 13
click at [326, 175] on button "button" at bounding box center [327, 171] width 11 height 11
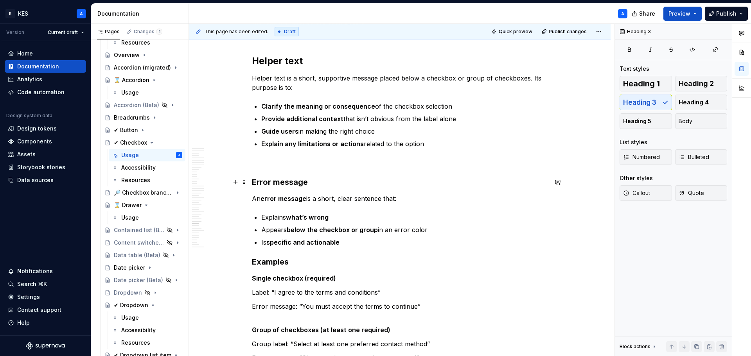
click at [299, 181] on h3 "Error message" at bounding box center [400, 182] width 296 height 11
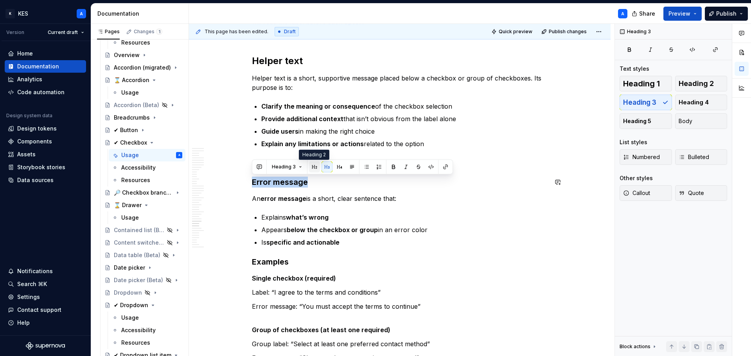
click at [315, 167] on button "button" at bounding box center [314, 167] width 11 height 11
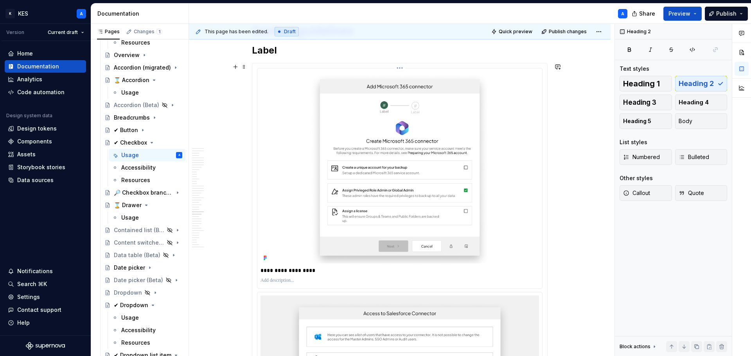
scroll to position [5737, 0]
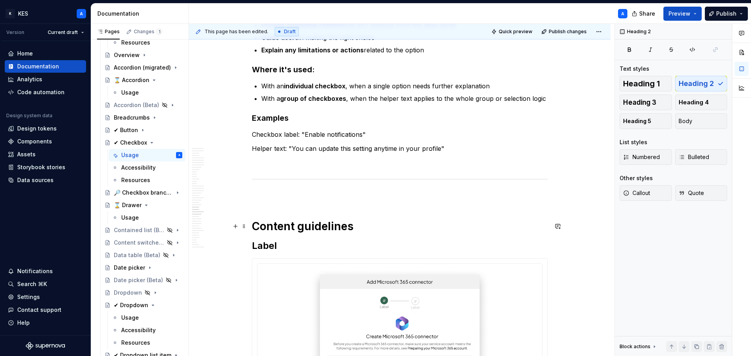
click at [280, 220] on h1 "Content guidelines" at bounding box center [400, 227] width 296 height 14
click at [280, 221] on h1 "Content guidelines" at bounding box center [400, 227] width 296 height 14
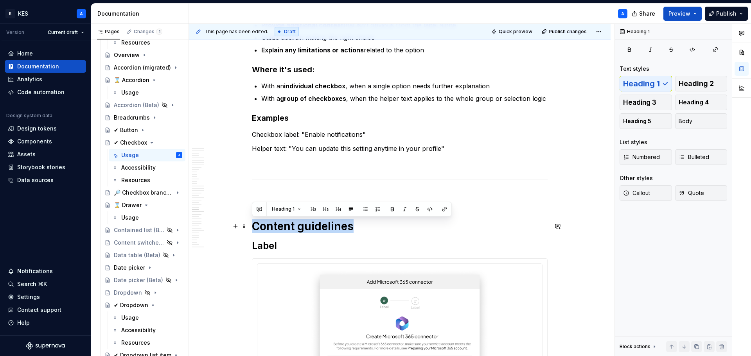
click at [280, 221] on h1 "Content guidelines" at bounding box center [400, 227] width 296 height 14
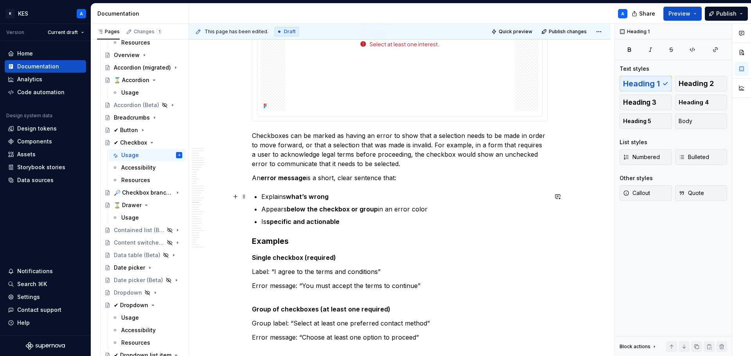
scroll to position [5150, 0]
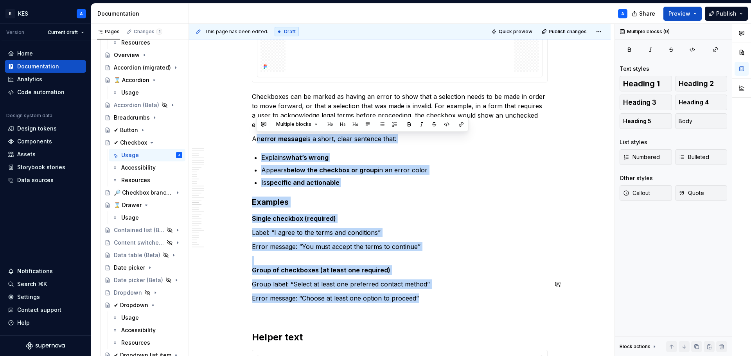
drag, startPoint x: 254, startPoint y: 139, endPoint x: 425, endPoint y: 290, distance: 228.1
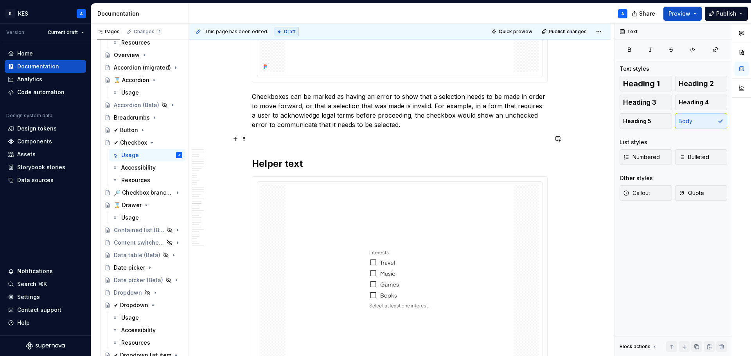
click at [313, 138] on p at bounding box center [400, 138] width 296 height 9
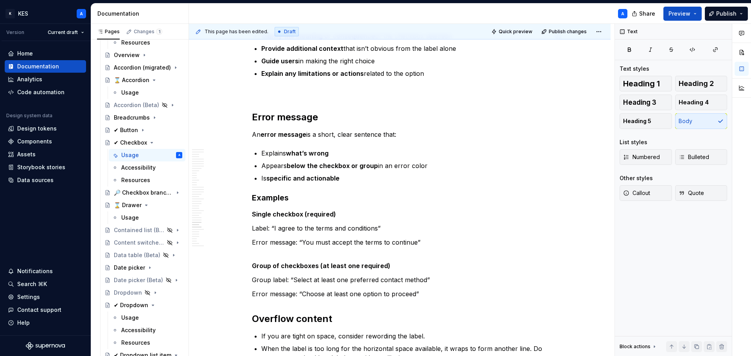
scroll to position [6480, 0]
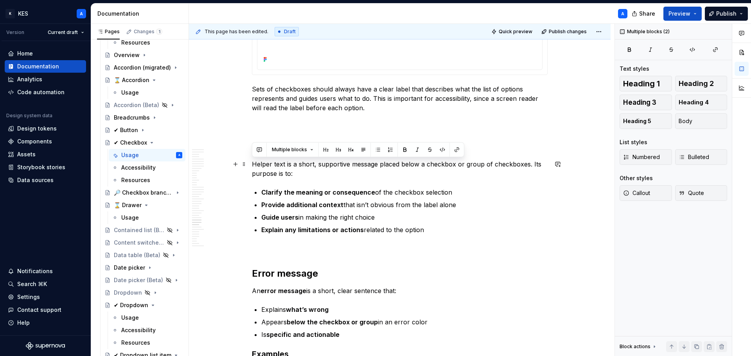
drag, startPoint x: 418, startPoint y: 230, endPoint x: 288, endPoint y: 162, distance: 146.9
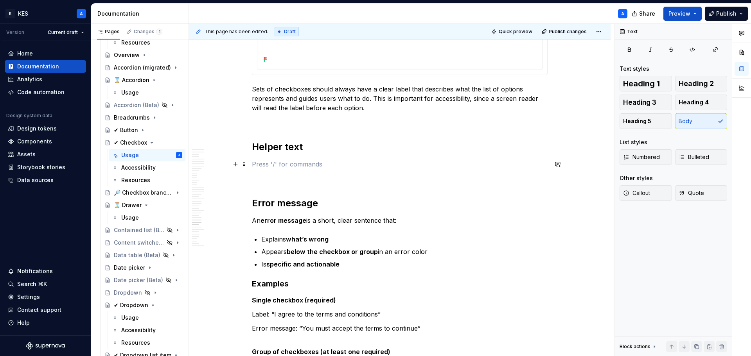
click at [291, 163] on p at bounding box center [400, 164] width 296 height 9
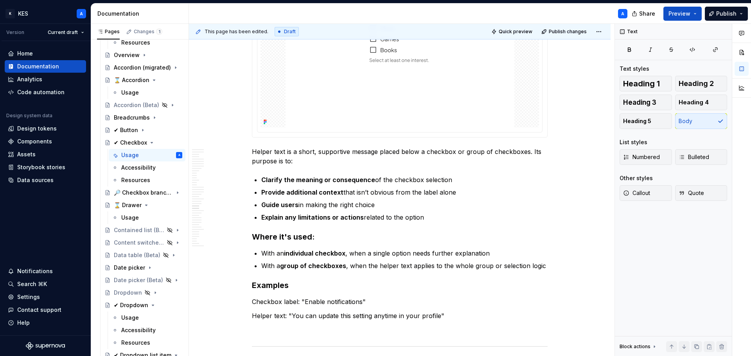
scroll to position [5385, 0]
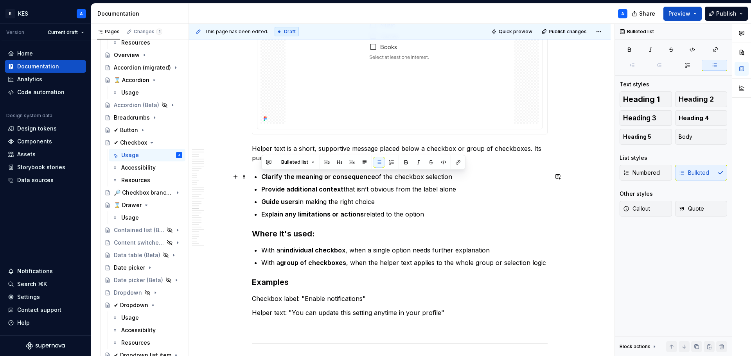
drag, startPoint x: 434, startPoint y: 217, endPoint x: 257, endPoint y: 180, distance: 180.7
click at [416, 197] on ul "Clarify the meaning or consequence of the checkbox selection Provide additional…" at bounding box center [404, 195] width 286 height 47
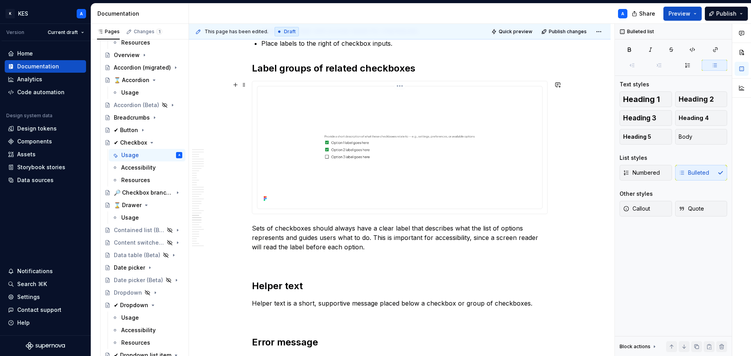
scroll to position [6519, 0]
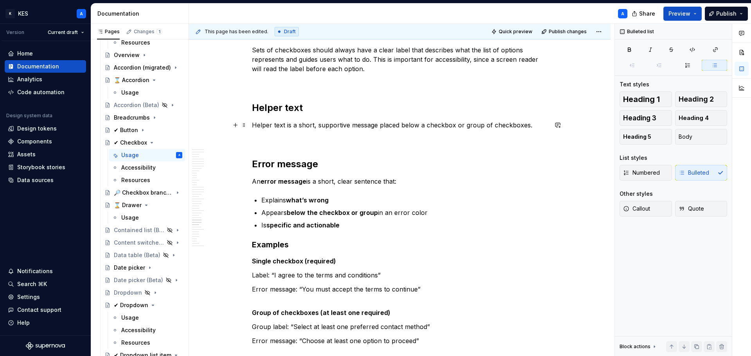
click at [529, 125] on p "Helper text is a short, supportive message placed below a checkbox or group of …" at bounding box center [400, 125] width 296 height 9
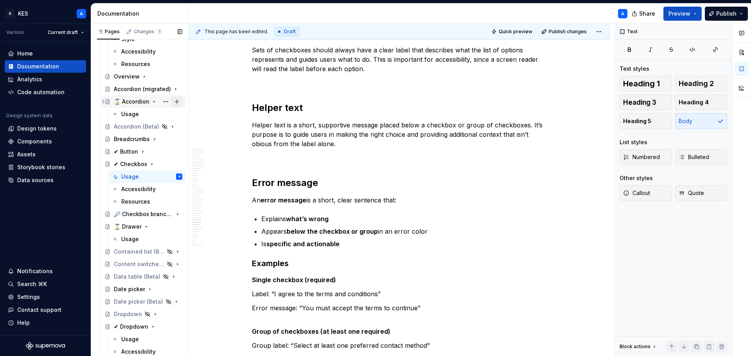
scroll to position [157, 0]
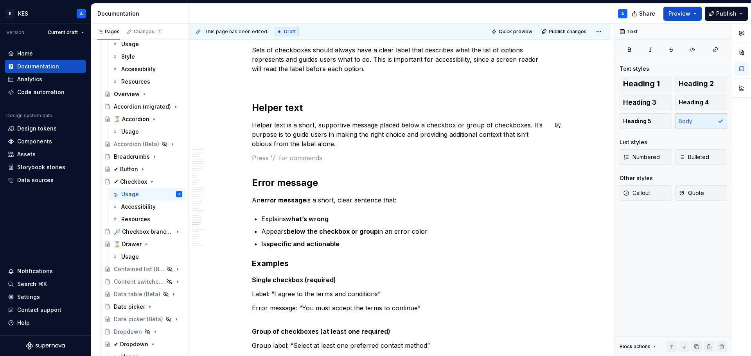
click at [259, 145] on p "Helper text is a short, supportive message placed below a checkbox or group of …" at bounding box center [400, 135] width 296 height 28
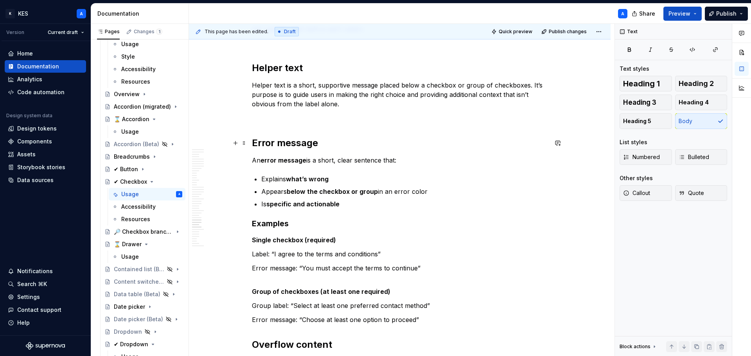
scroll to position [6559, 0]
click at [281, 117] on p at bounding box center [400, 118] width 296 height 9
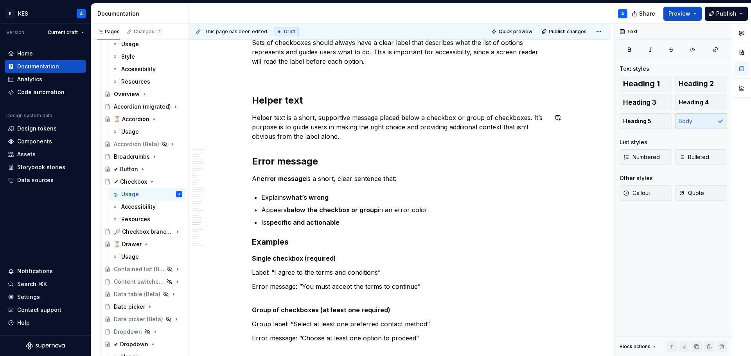
scroll to position [6480, 0]
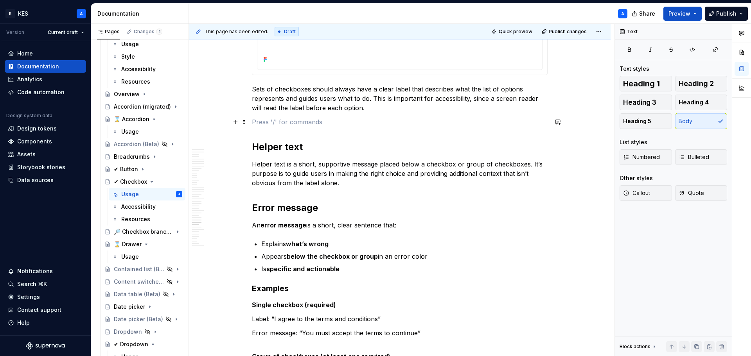
click at [291, 119] on p at bounding box center [400, 121] width 296 height 9
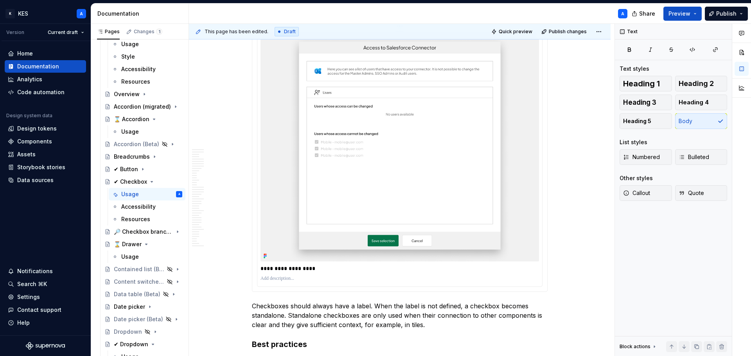
scroll to position [5815, 0]
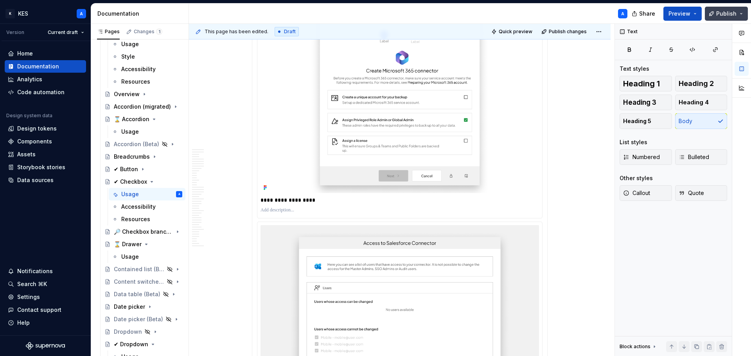
click at [737, 18] on button "Publish" at bounding box center [726, 14] width 43 height 14
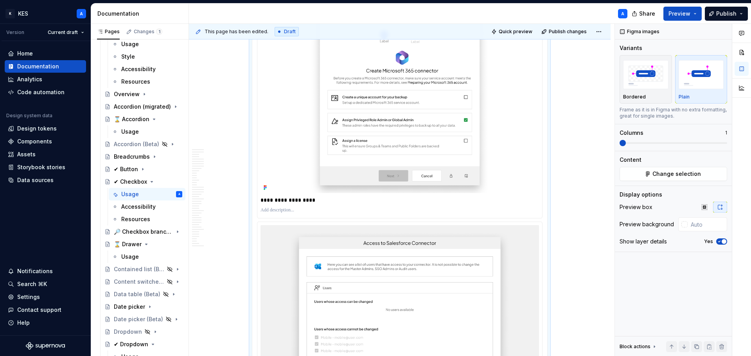
scroll to position [5784, 0]
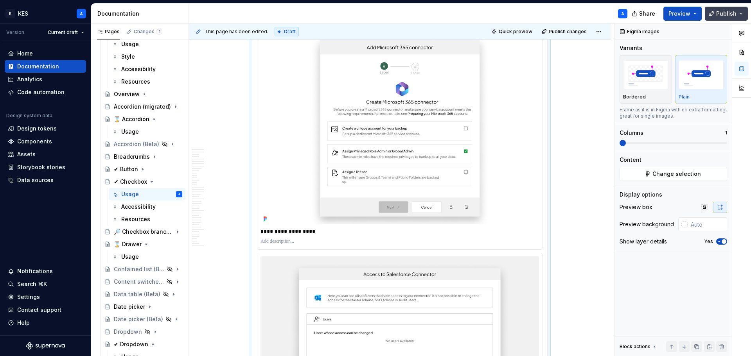
click at [739, 14] on button "Publish" at bounding box center [726, 14] width 43 height 14
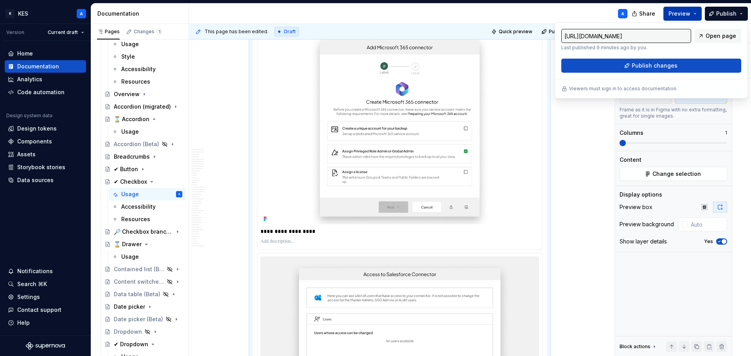
click at [699, 15] on button "Preview" at bounding box center [683, 14] width 38 height 14
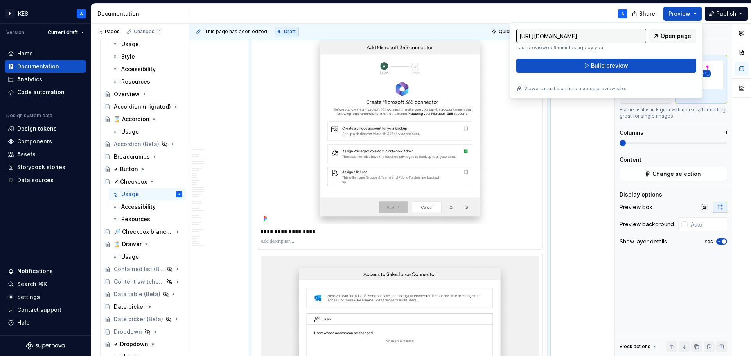
drag, startPoint x: 599, startPoint y: 171, endPoint x: 592, endPoint y: 174, distance: 8.1
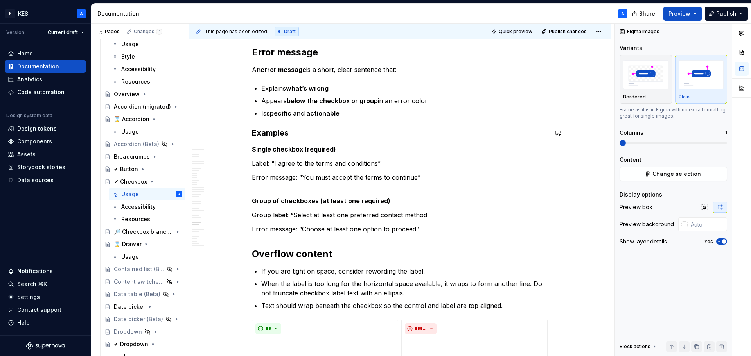
scroll to position [6602, 0]
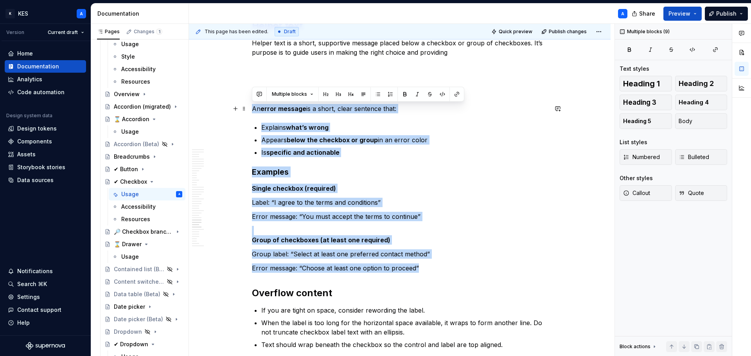
drag, startPoint x: 437, startPoint y: 267, endPoint x: 251, endPoint y: 107, distance: 245.9
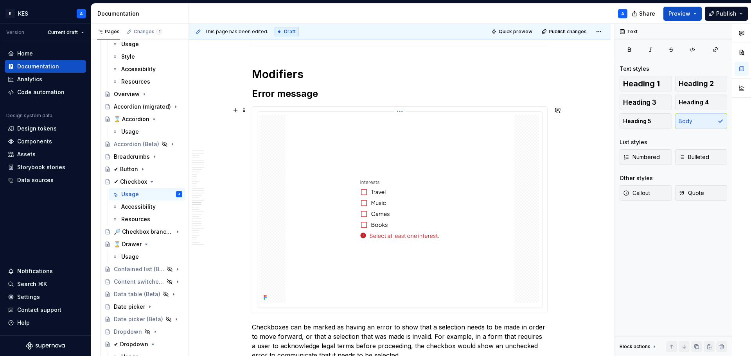
scroll to position [5076, 0]
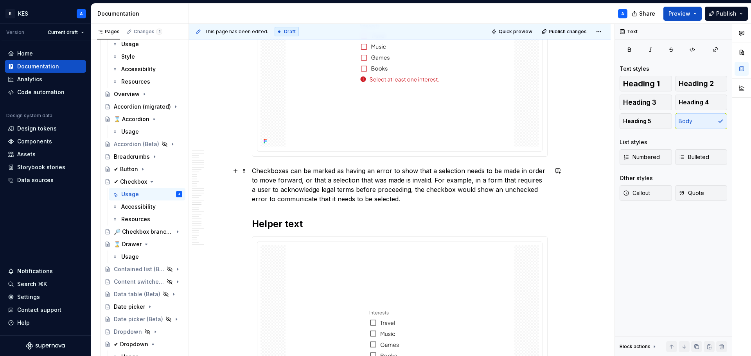
click at [427, 197] on p "Checkboxes can be marked as having an error to show that a selection needs to b…" at bounding box center [400, 185] width 296 height 38
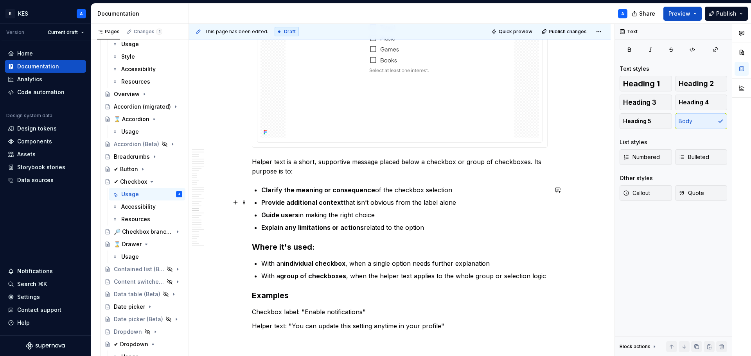
scroll to position [5663, 0]
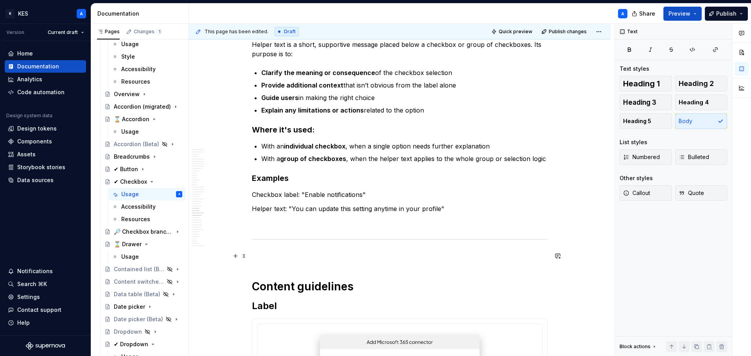
click at [320, 254] on p at bounding box center [400, 256] width 296 height 9
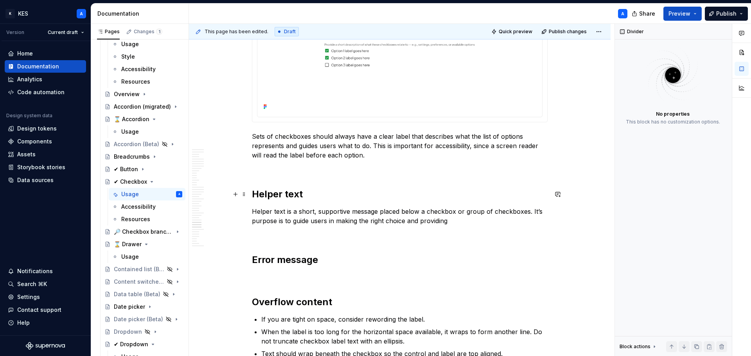
scroll to position [6680, 0]
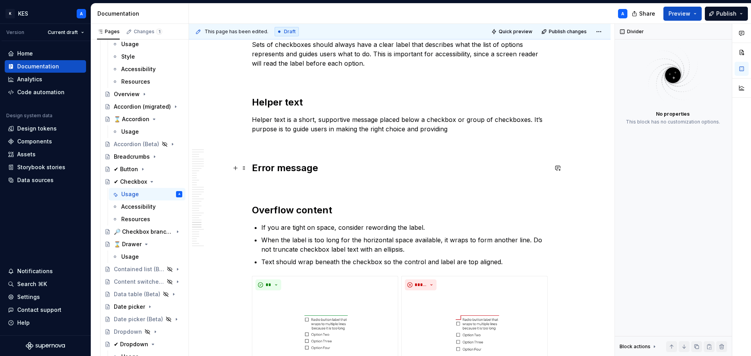
click at [301, 165] on h2 "Error message" at bounding box center [400, 168] width 296 height 13
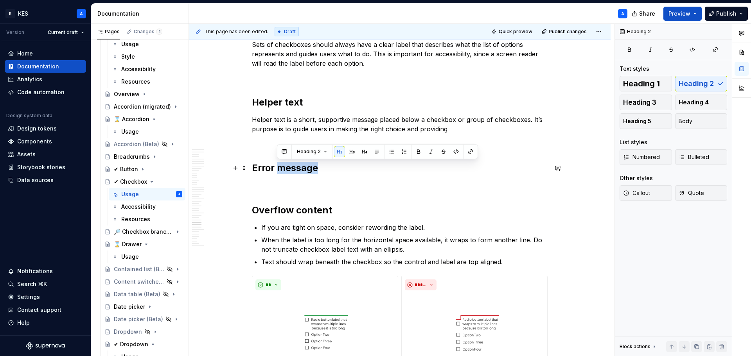
click at [301, 165] on h2 "Error message" at bounding box center [400, 168] width 296 height 13
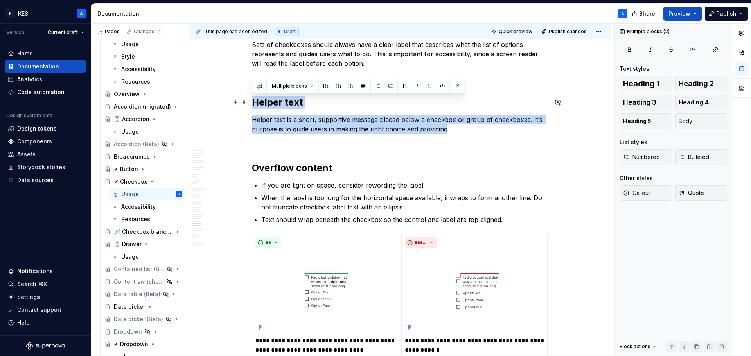
drag, startPoint x: 455, startPoint y: 132, endPoint x: 252, endPoint y: 103, distance: 205.6
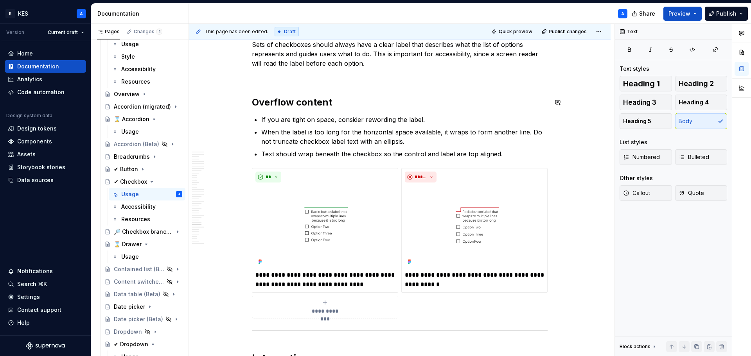
click at [312, 79] on p at bounding box center [400, 77] width 296 height 9
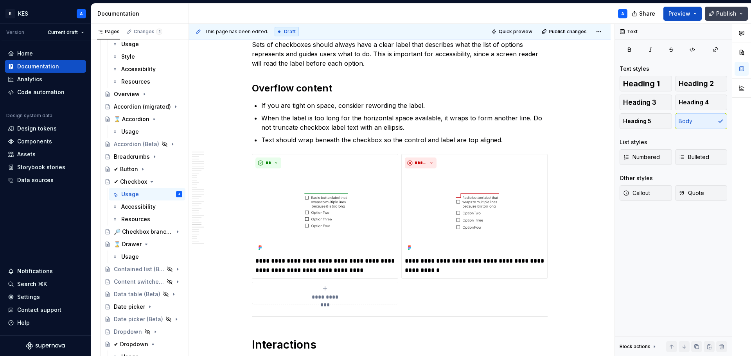
click at [715, 16] on button "Publish" at bounding box center [726, 14] width 43 height 14
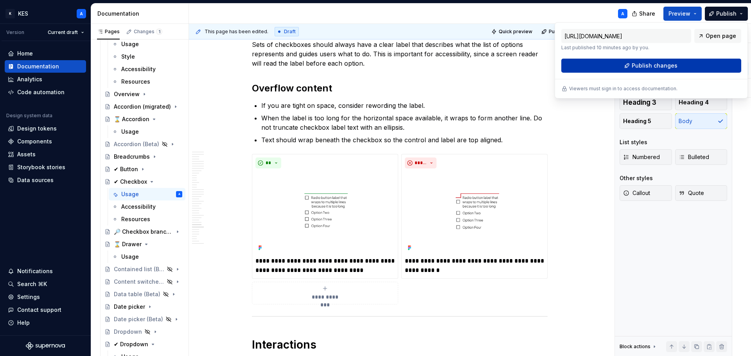
click at [655, 63] on span "Publish changes" at bounding box center [655, 66] width 46 height 8
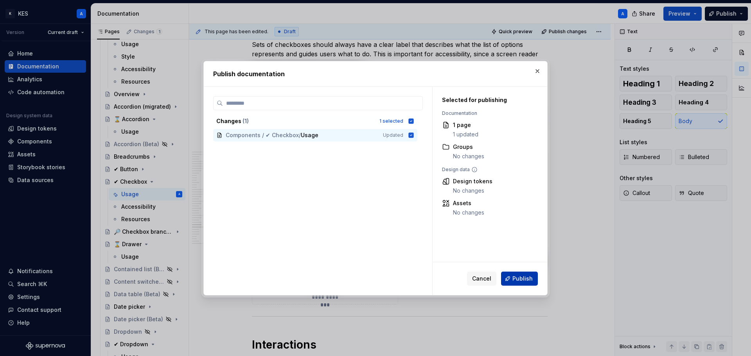
click at [532, 280] on span "Publish" at bounding box center [523, 279] width 20 height 8
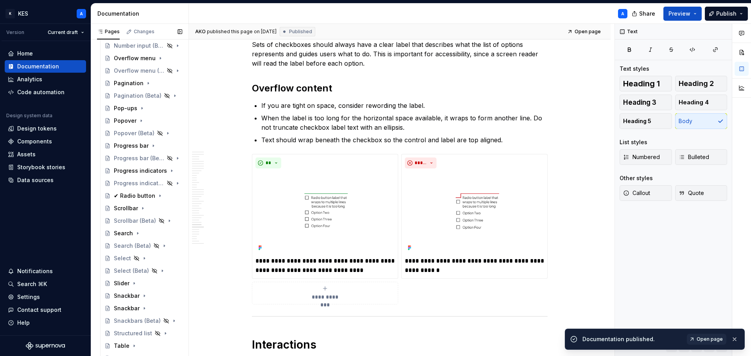
scroll to position [822, 0]
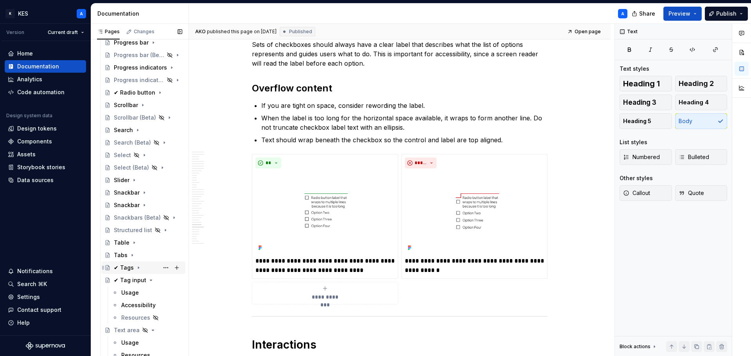
click at [128, 271] on div "✔ Tags" at bounding box center [124, 268] width 20 height 8
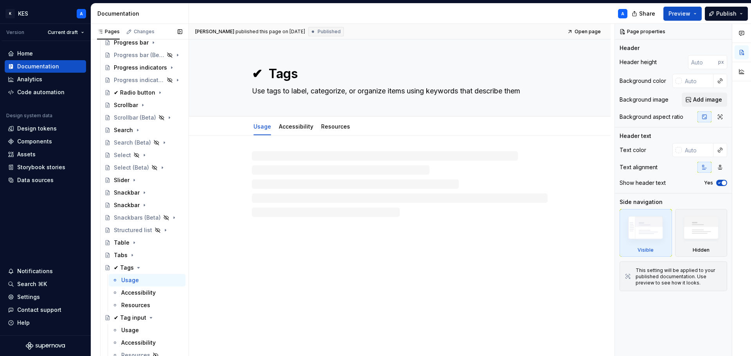
scroll to position [978, 0]
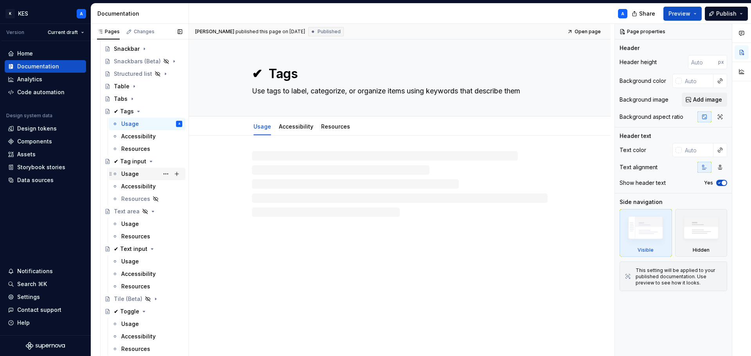
click at [130, 174] on div "Usage" at bounding box center [130, 174] width 18 height 8
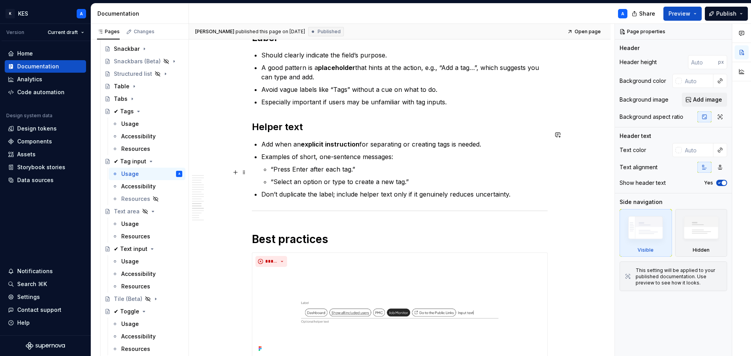
scroll to position [2368, 0]
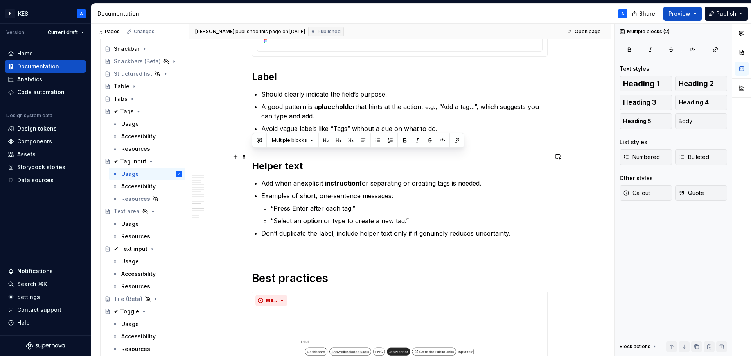
drag, startPoint x: 502, startPoint y: 174, endPoint x: 253, endPoint y: 157, distance: 249.8
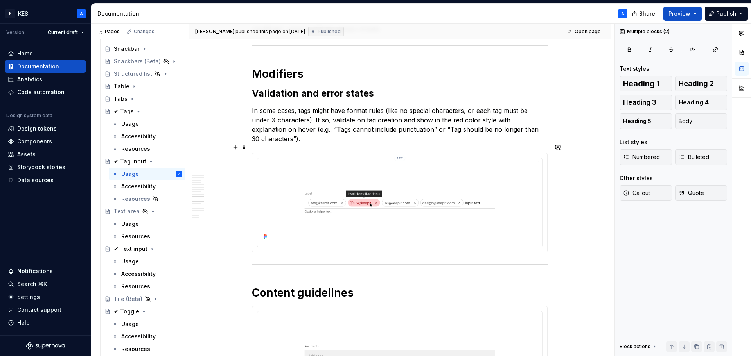
scroll to position [2055, 0]
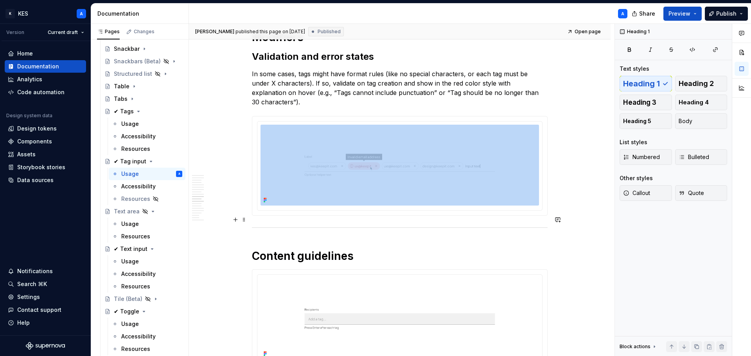
click at [257, 225] on div at bounding box center [400, 227] width 296 height 5
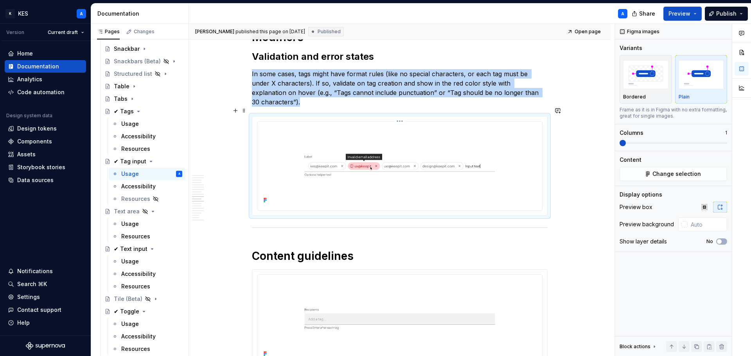
click at [531, 184] on img at bounding box center [400, 165] width 279 height 81
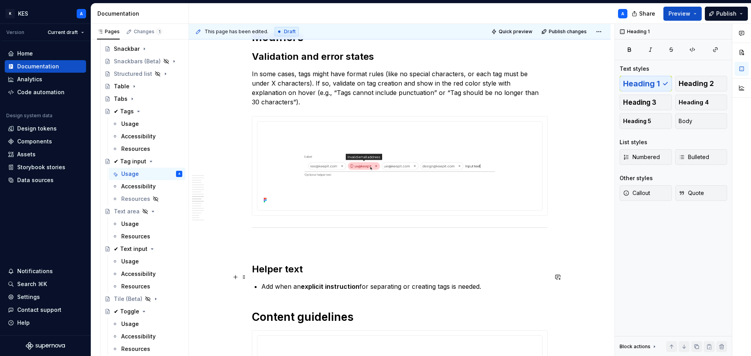
click at [504, 282] on p "Add when an explicit instruction for separating or creating tags is needed." at bounding box center [404, 286] width 286 height 9
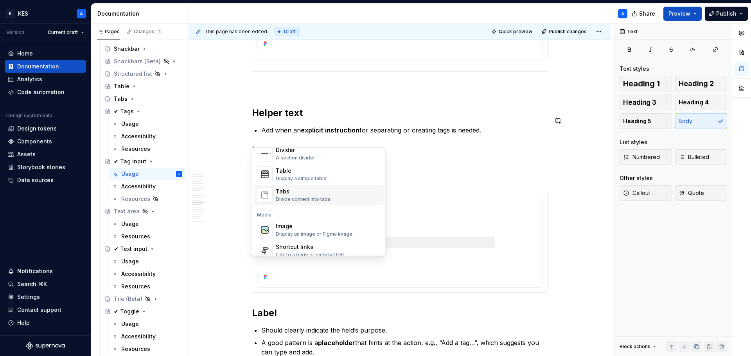
scroll to position [274, 0]
click at [335, 159] on div "Divider A section divider" at bounding box center [328, 153] width 105 height 16
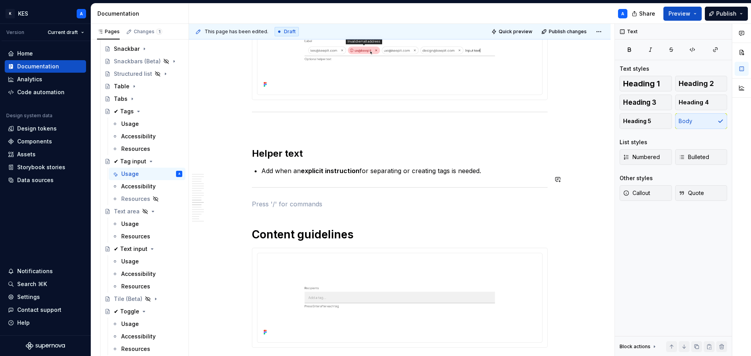
scroll to position [2133, 0]
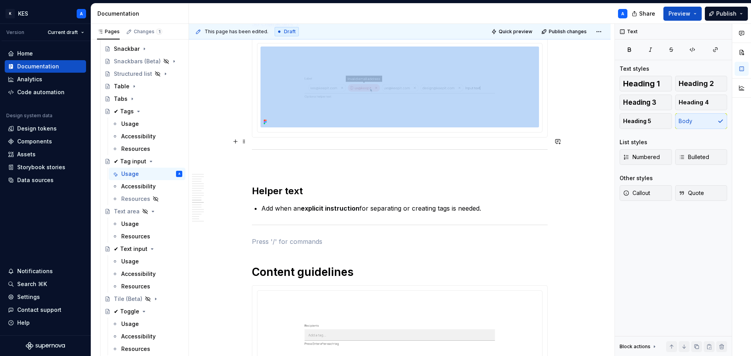
click at [376, 147] on div at bounding box center [400, 149] width 296 height 5
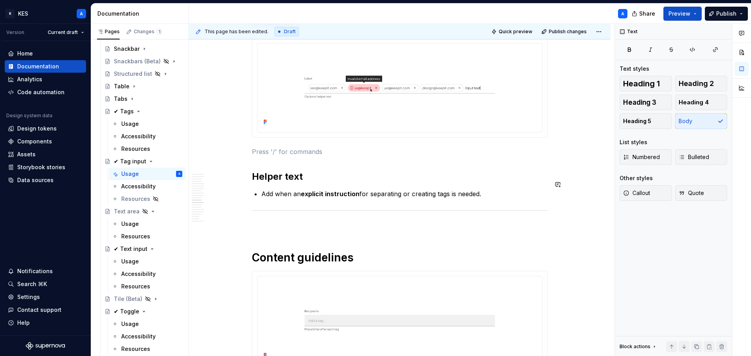
type textarea "*"
click at [264, 189] on p "Add when an explicit instruction for separating or creating tags is needed." at bounding box center [404, 193] width 286 height 9
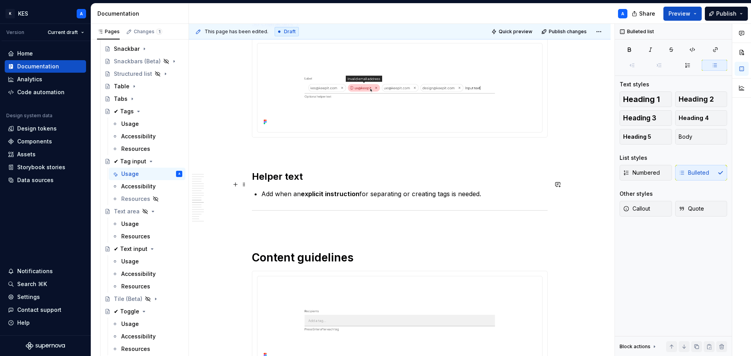
click at [261, 189] on p "Add when an explicit instruction for separating or creating tags is needed." at bounding box center [404, 193] width 286 height 9
click at [712, 66] on icon "button" at bounding box center [715, 65] width 6 height 6
click at [714, 66] on icon "button" at bounding box center [715, 65] width 6 height 6
click at [338, 190] on strong "explicit instruction" at bounding box center [330, 194] width 59 height 8
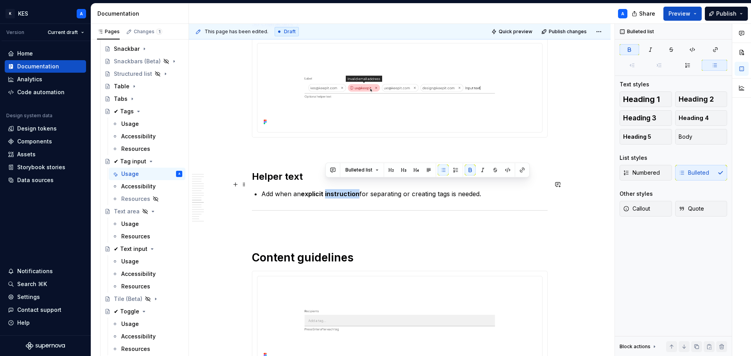
click at [338, 190] on strong "explicit instruction" at bounding box center [330, 194] width 59 height 8
click at [308, 169] on button "Bulleted list" at bounding box center [298, 170] width 40 height 11
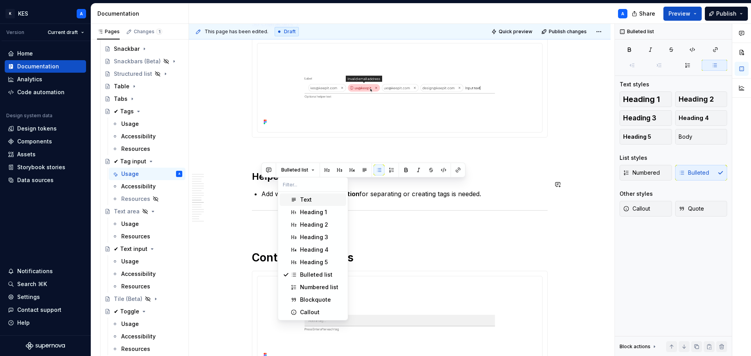
click at [307, 196] on span "Text" at bounding box center [313, 200] width 67 height 13
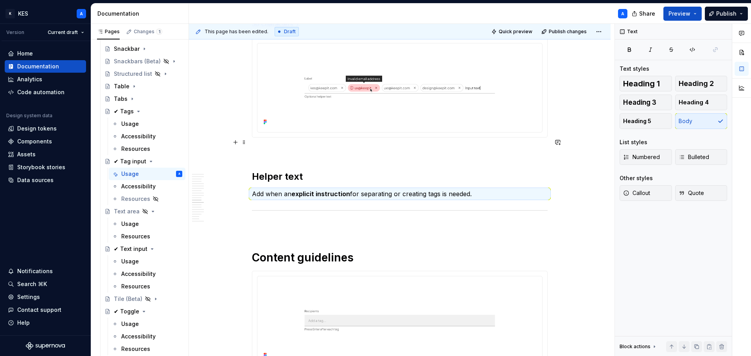
click at [284, 147] on p at bounding box center [400, 151] width 296 height 9
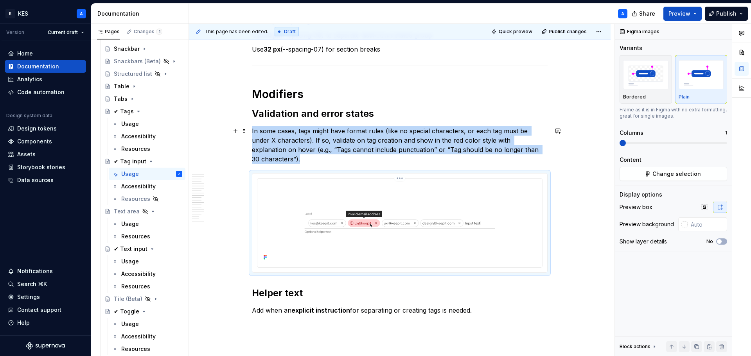
scroll to position [2055, 0]
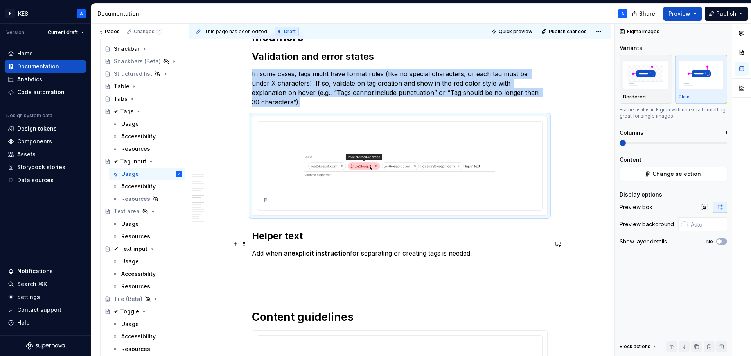
click at [264, 249] on p "Add when an explicit instruction for separating or creating tags is needed." at bounding box center [400, 253] width 296 height 9
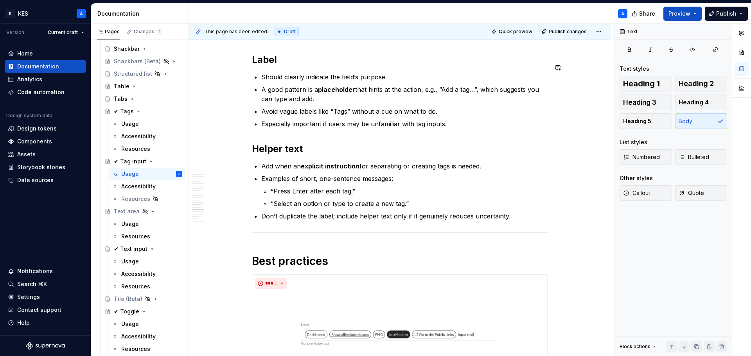
scroll to position [2407, 0]
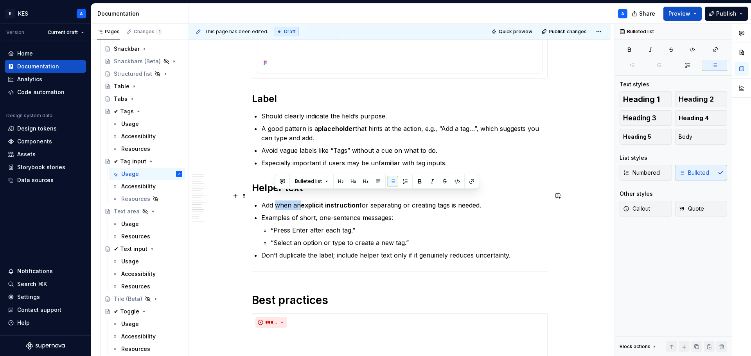
drag, startPoint x: 300, startPoint y: 197, endPoint x: 277, endPoint y: 198, distance: 22.7
click at [277, 201] on p "Add when an explicit instruction for separating or creating tags is needed." at bounding box center [404, 205] width 286 height 9
click at [283, 203] on ul "Add when an explicit instruction for separating or creating tags is needed. Exa…" at bounding box center [404, 230] width 286 height 59
drag, startPoint x: 261, startPoint y: 196, endPoint x: 300, endPoint y: 196, distance: 38.3
click at [300, 201] on p "Add when an explicit instruction for separating or creating tags is needed." at bounding box center [404, 205] width 286 height 9
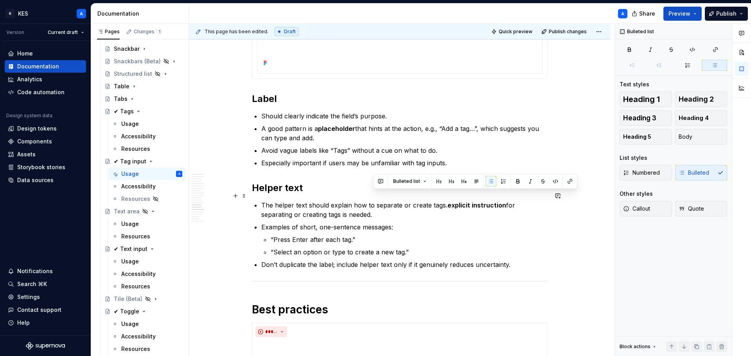
drag, startPoint x: 449, startPoint y: 204, endPoint x: 450, endPoint y: 196, distance: 7.5
click at [450, 201] on p "The helper text should explain how to separate or create tags. explicit instruc…" at bounding box center [404, 210] width 286 height 19
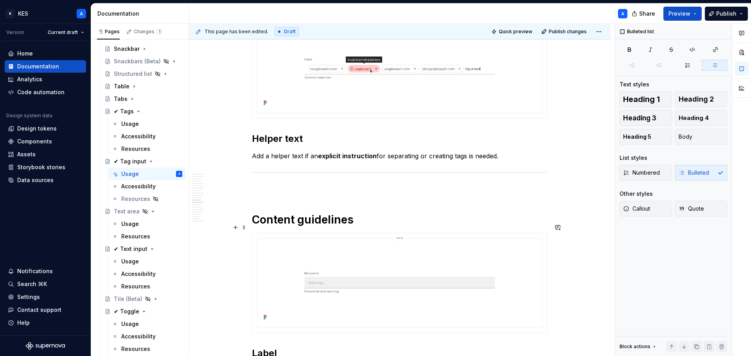
scroll to position [2094, 0]
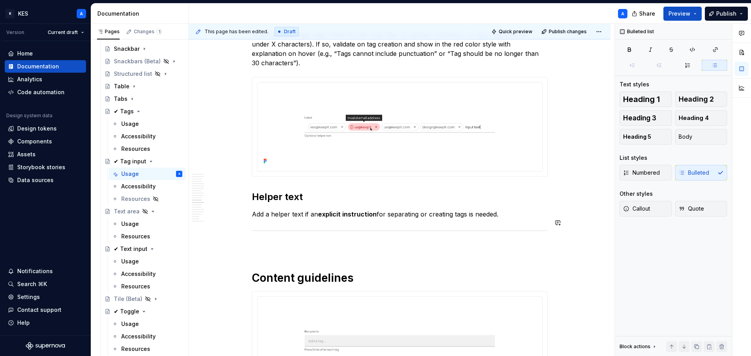
click at [322, 243] on p at bounding box center [400, 247] width 296 height 9
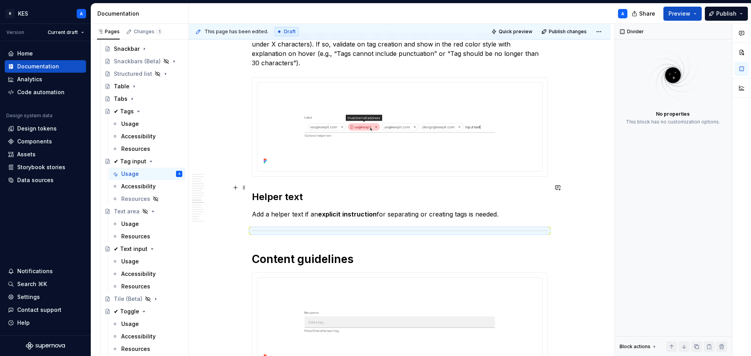
click at [433, 193] on h2 "Helper text" at bounding box center [400, 197] width 296 height 13
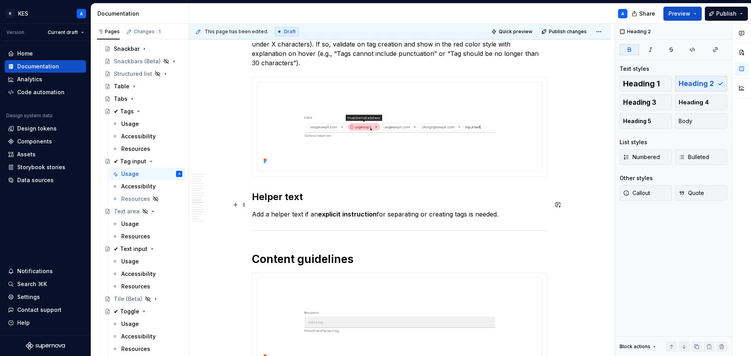
click at [519, 210] on p "Add a helper text if an explicit instruction for separating or creating tags is…" at bounding box center [400, 214] width 296 height 9
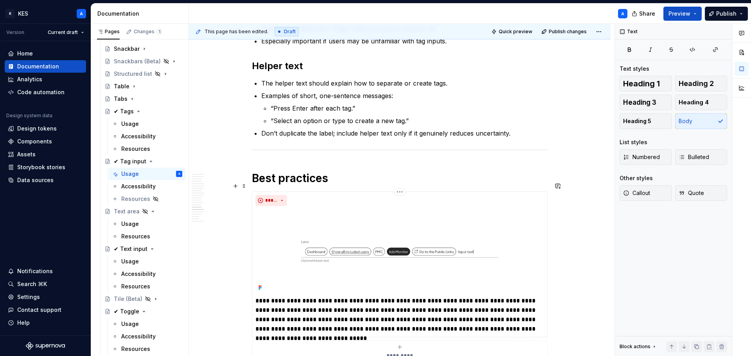
scroll to position [2720, 0]
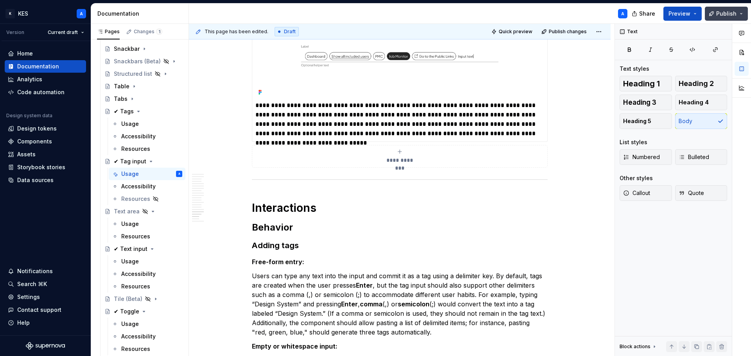
click at [722, 14] on span "Publish" at bounding box center [726, 14] width 20 height 8
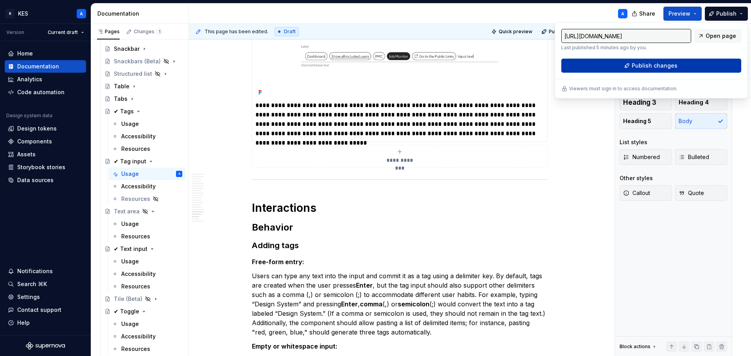
click at [654, 68] on span "Publish changes" at bounding box center [655, 66] width 46 height 8
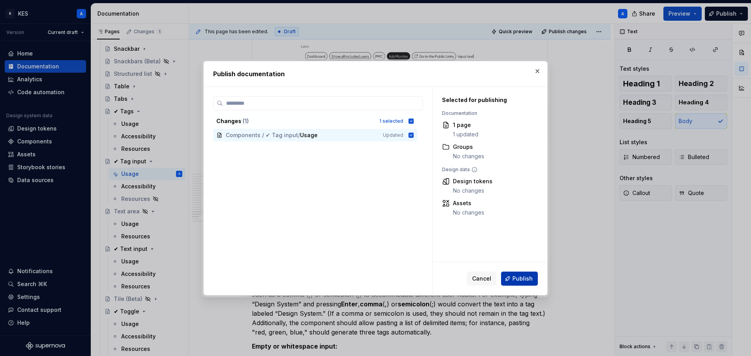
click at [517, 276] on span "Publish" at bounding box center [523, 279] width 20 height 8
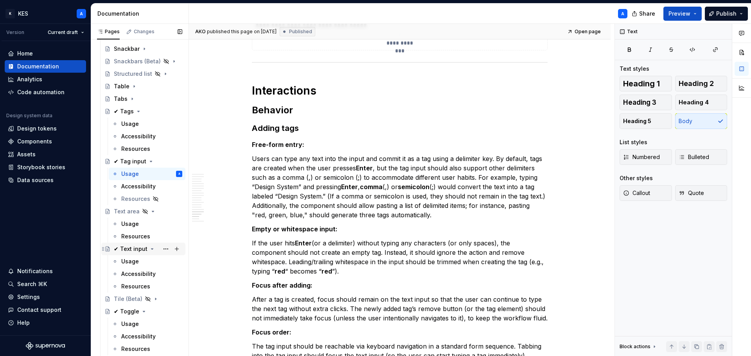
scroll to position [1096, 0]
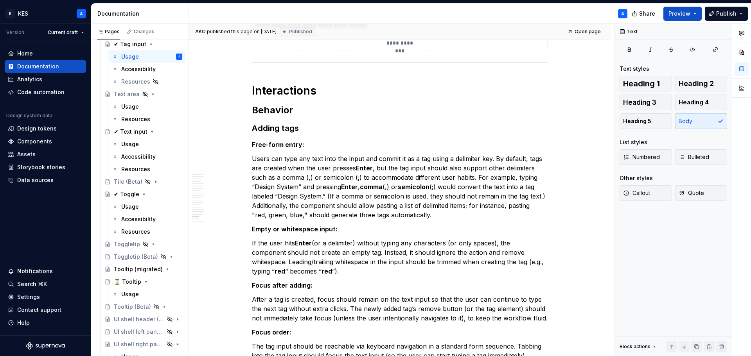
drag, startPoint x: 131, startPoint y: 144, endPoint x: 425, endPoint y: 24, distance: 317.8
click at [131, 144] on div "Usage" at bounding box center [130, 144] width 18 height 8
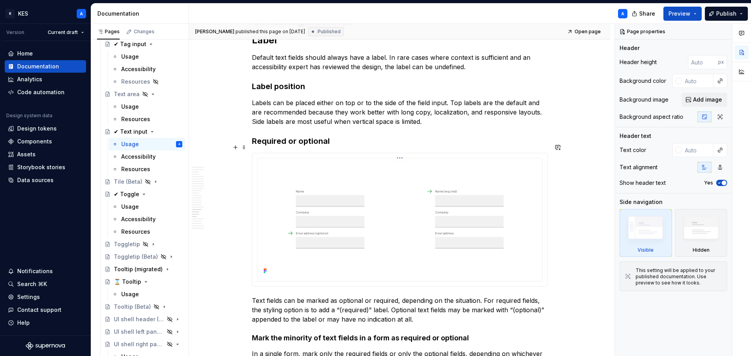
scroll to position [3515, 0]
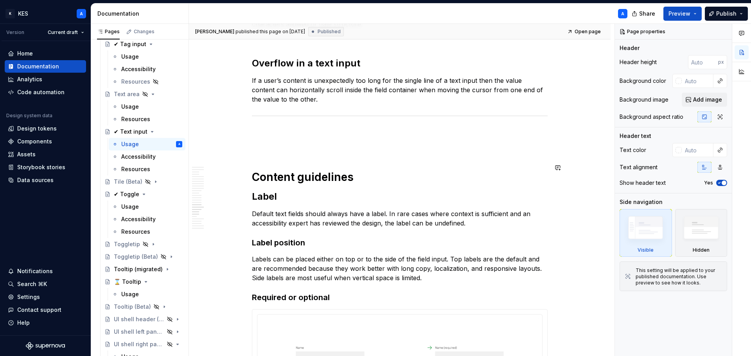
click at [320, 142] on p at bounding box center [400, 146] width 296 height 9
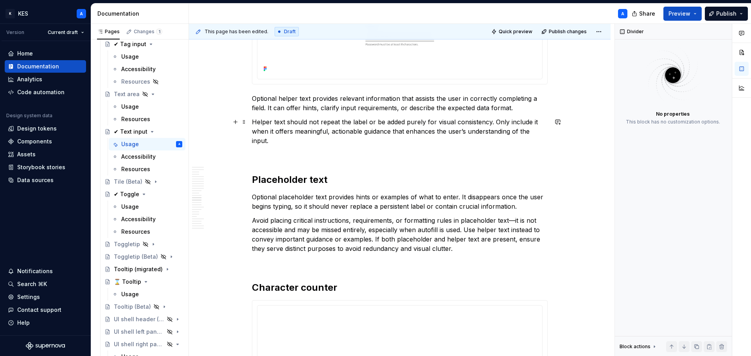
scroll to position [3046, 0]
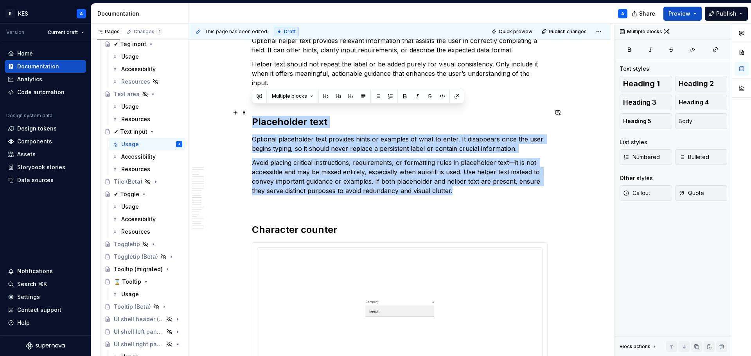
drag, startPoint x: 412, startPoint y: 169, endPoint x: 254, endPoint y: 112, distance: 168.5
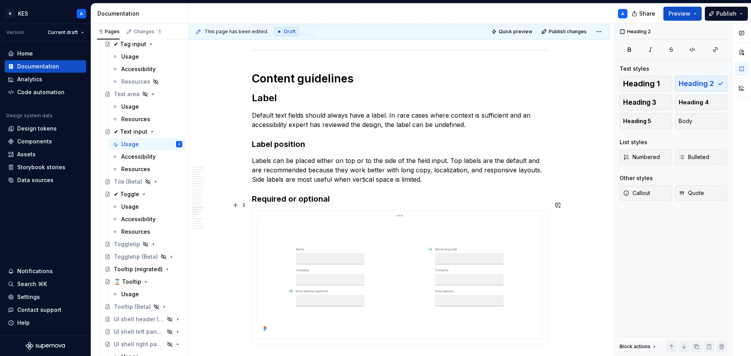
scroll to position [3711, 0]
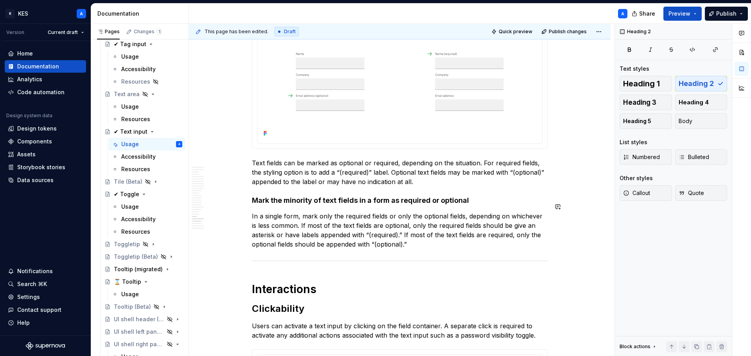
click at [417, 238] on p "In a single form, mark only the required fields or only the optional fields, de…" at bounding box center [400, 231] width 296 height 38
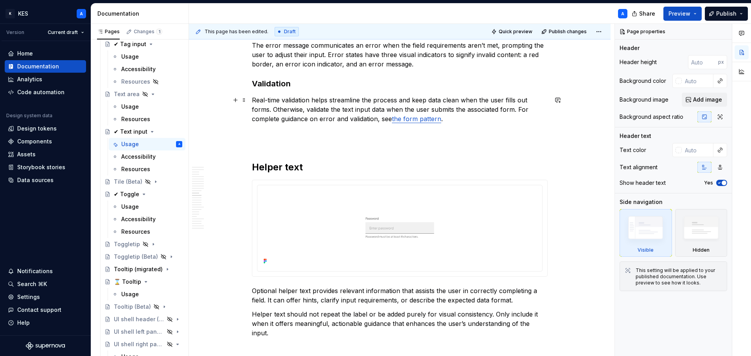
scroll to position [2799, 0]
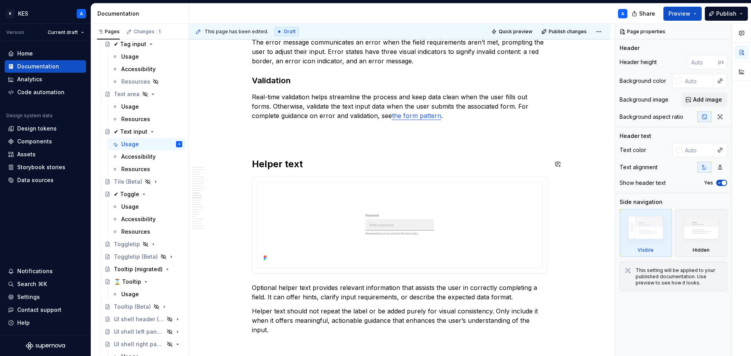
click at [308, 144] on p at bounding box center [400, 139] width 296 height 9
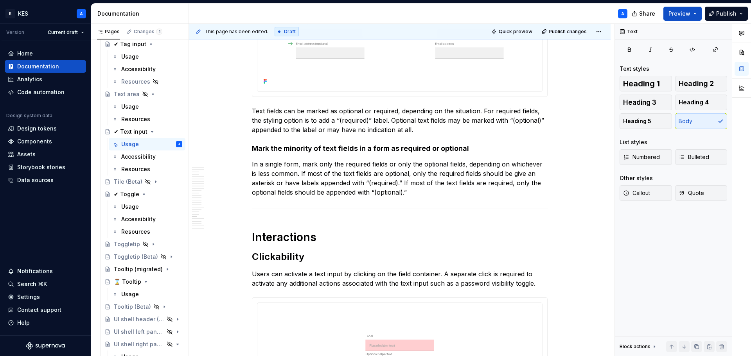
scroll to position [3816, 0]
click at [721, 13] on span "Publish" at bounding box center [726, 14] width 20 height 8
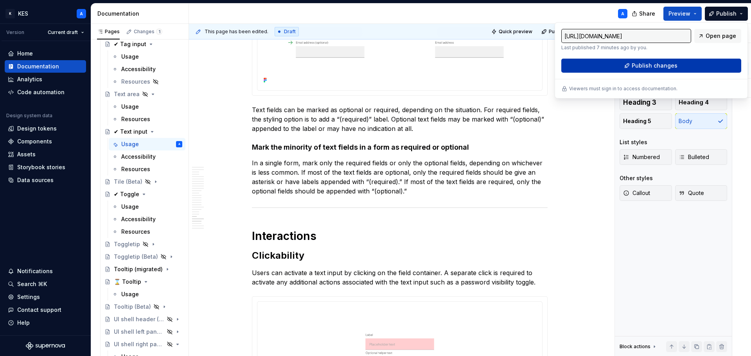
click at [662, 65] on span "Publish changes" at bounding box center [655, 66] width 46 height 8
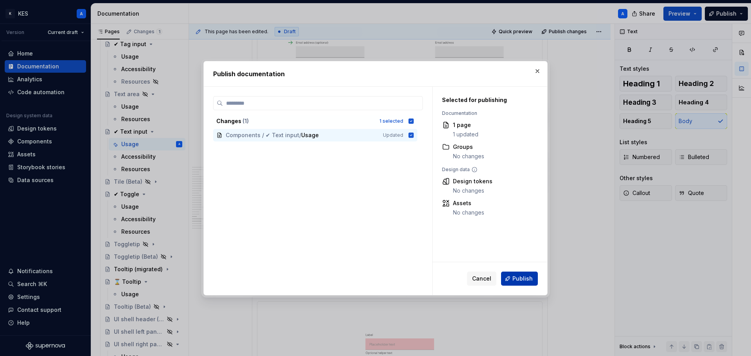
click at [526, 277] on span "Publish" at bounding box center [523, 279] width 20 height 8
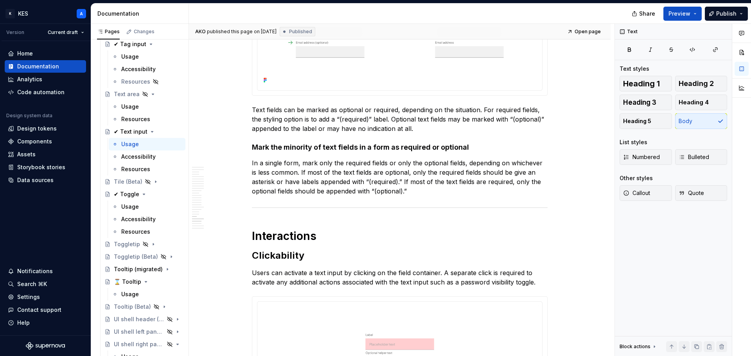
type textarea "*"
